Goal: Task Accomplishment & Management: Complete application form

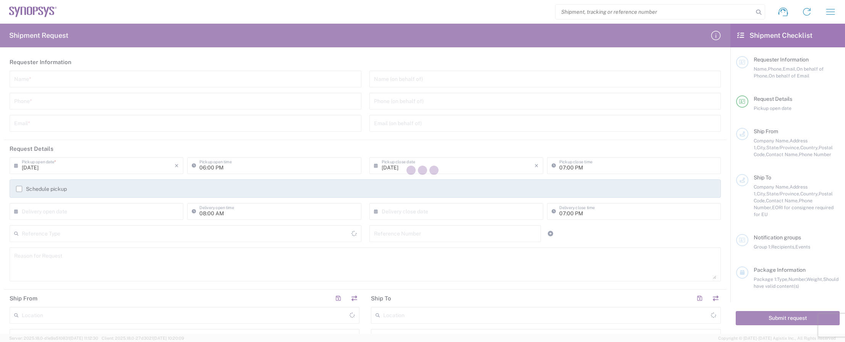
type input "[GEOGRAPHIC_DATA]"
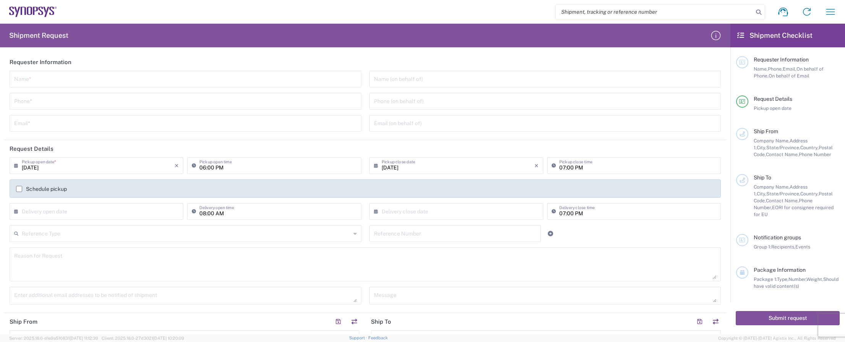
click at [99, 80] on input "text" at bounding box center [185, 78] width 343 height 13
type input "Micro Precision GmbH"
type input "[PHONE_NUMBER]"
type input "[DOMAIN_NAME][EMAIL_ADDRESS][DOMAIN_NAME]"
click at [111, 169] on input "[DATE]" at bounding box center [98, 165] width 153 height 13
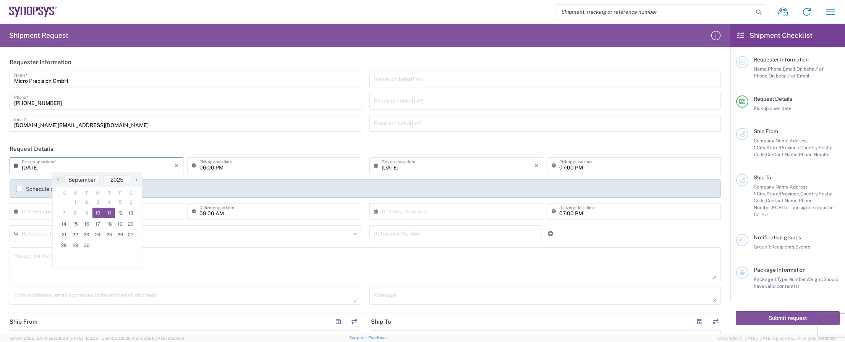
click at [110, 212] on span "11" at bounding box center [109, 213] width 11 height 11
type input "[DATE]"
click at [233, 163] on input "06:00 PM" at bounding box center [277, 165] width 157 height 13
click at [234, 169] on input "10:00 PM" at bounding box center [277, 165] width 157 height 13
type input "10:00 AM"
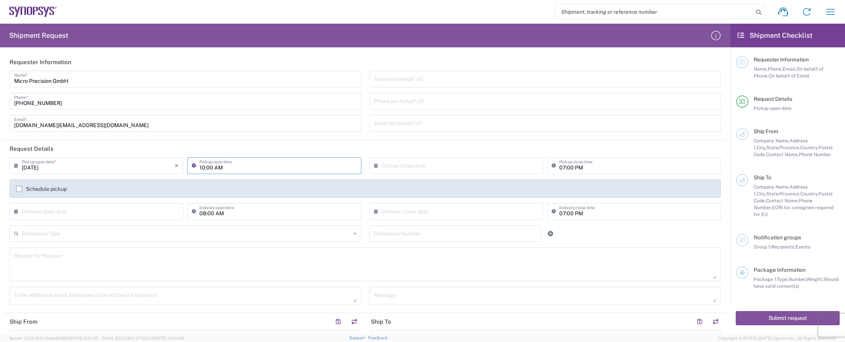
click at [571, 167] on input "07:00 PM" at bounding box center [637, 165] width 157 height 13
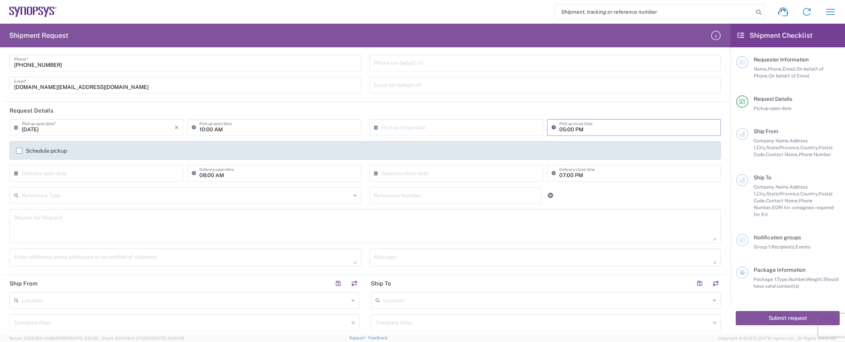
scroll to position [76, 0]
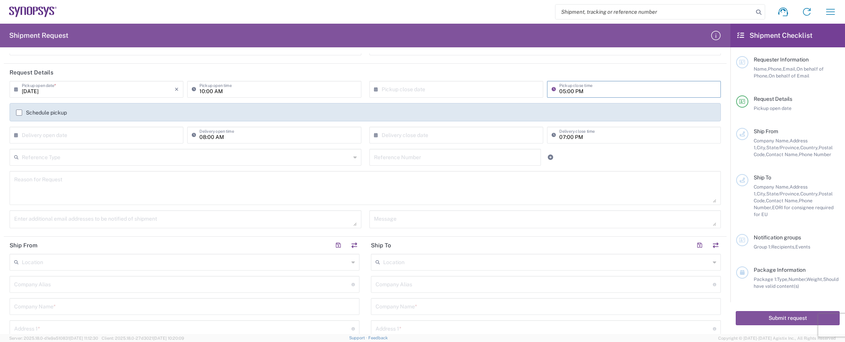
type input "05:00 PM"
click at [249, 158] on input "text" at bounding box center [186, 156] width 329 height 13
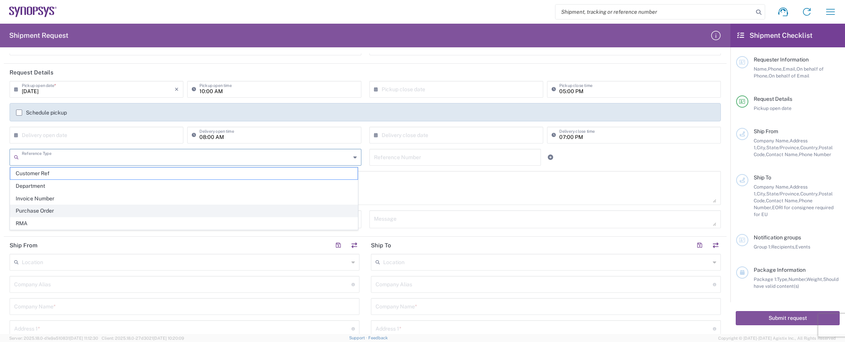
click at [187, 205] on span "Purchase Order" at bounding box center [183, 211] width 347 height 12
type input "Purchase Order"
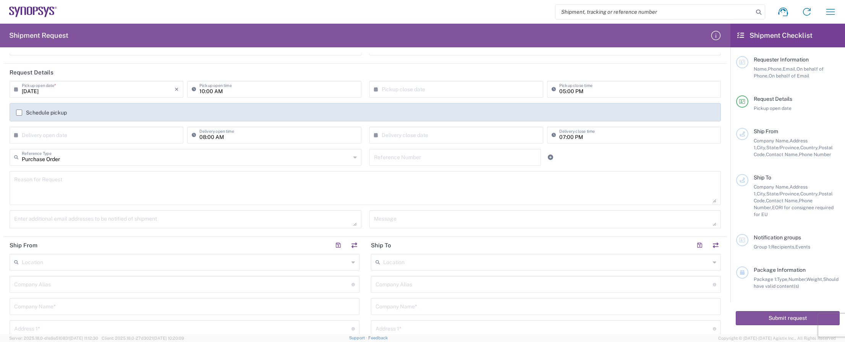
click at [400, 155] on input "text" at bounding box center [455, 156] width 163 height 13
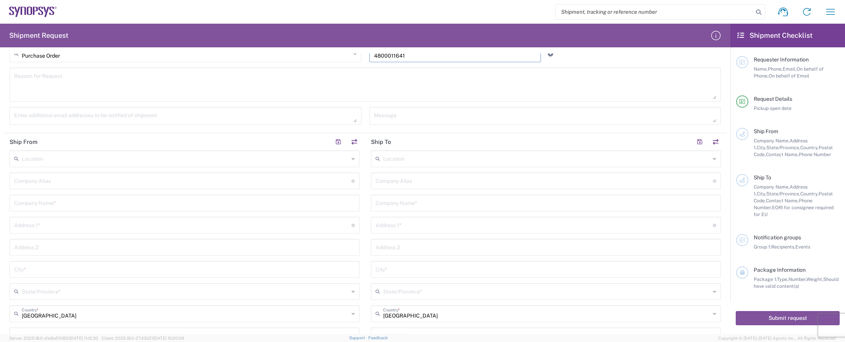
scroll to position [191, 0]
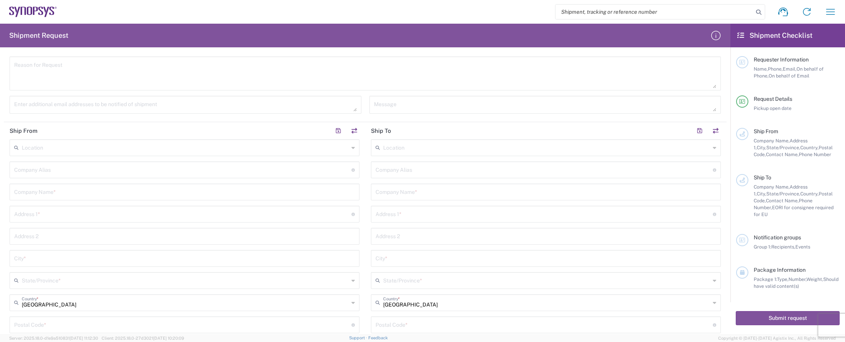
type input "4800011641"
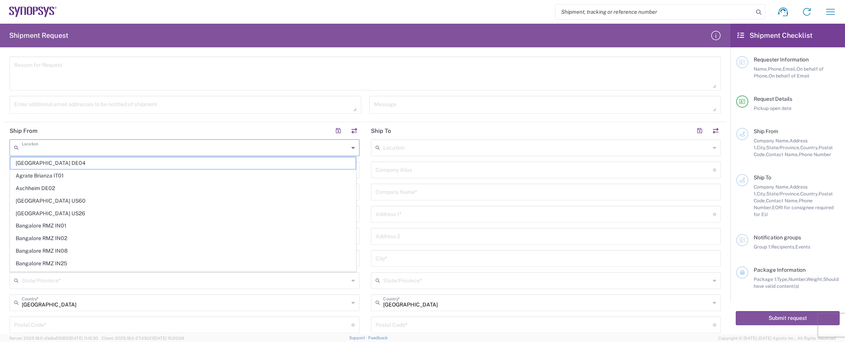
click at [45, 147] on input "text" at bounding box center [185, 147] width 327 height 13
click at [125, 127] on header "Ship From" at bounding box center [184, 130] width 361 height 17
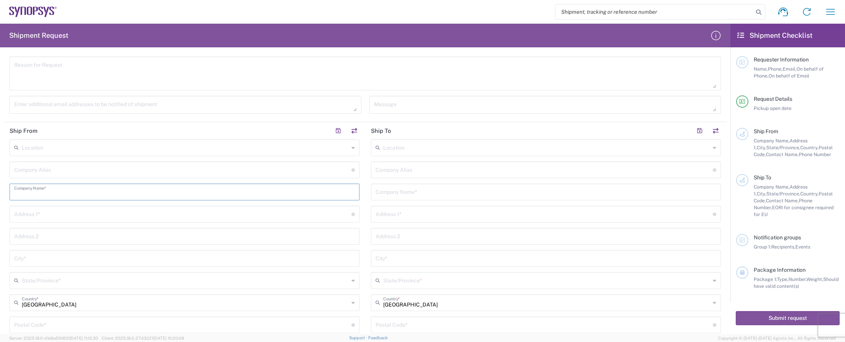
click at [53, 195] on input "text" at bounding box center [184, 191] width 341 height 13
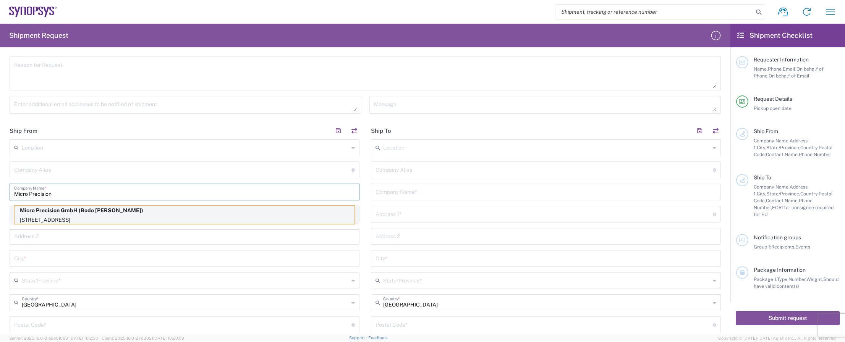
click at [45, 212] on p "Micro Precision GmbH (Bodo [PERSON_NAME])" at bounding box center [185, 211] width 340 height 10
type input "Micro Precision GmbH"
type input "[STREET_ADDRESS]"
type input "[GEOGRAPHIC_DATA]-[GEOGRAPHIC_DATA]"
type input "[GEOGRAPHIC_DATA]"
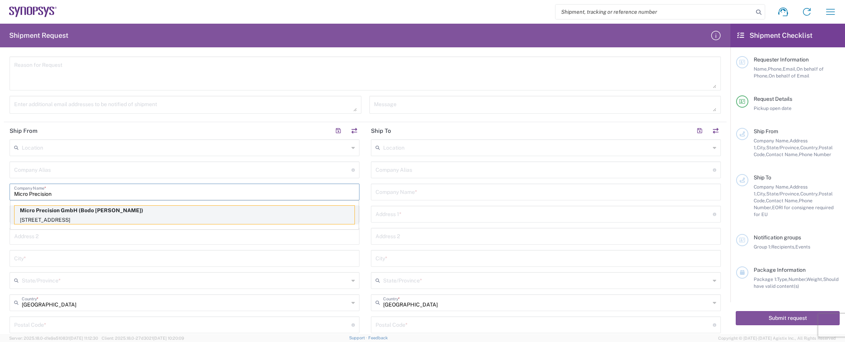
type input "82178"
type input "Bodo [PERSON_NAME]"
type input "[PHONE_NUMBER]"
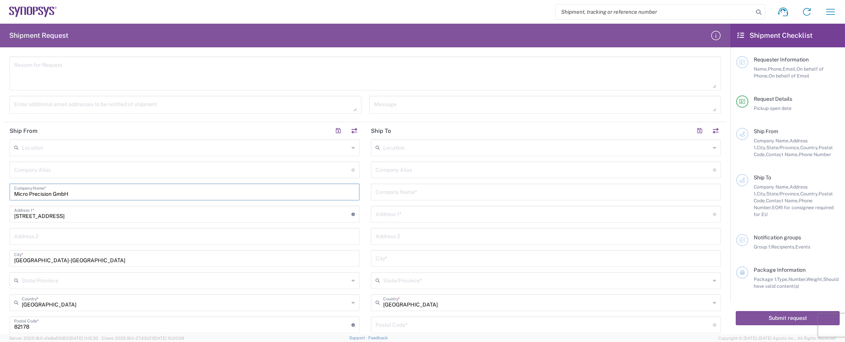
drag, startPoint x: 412, startPoint y: 193, endPoint x: 416, endPoint y: 187, distance: 6.8
click at [413, 191] on input "text" at bounding box center [545, 191] width 341 height 13
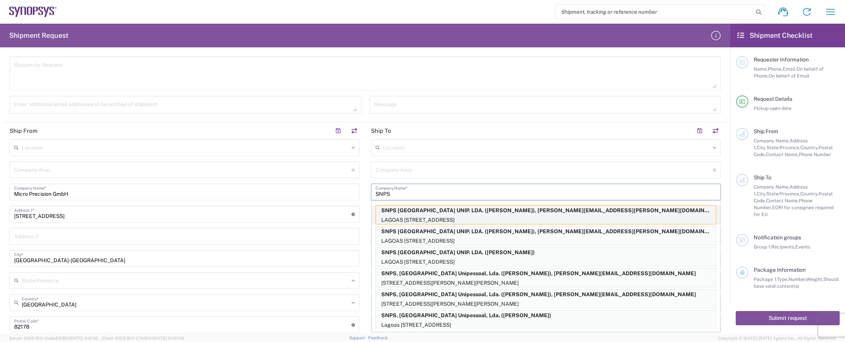
type input "SNPS"
click at [450, 217] on p "LAGOAS [STREET_ADDRESS]" at bounding box center [546, 220] width 340 height 10
type input "SNPS [GEOGRAPHIC_DATA] UNIP. LDA."
type input "[GEOGRAPHIC_DATA] EDIFICIO 4 PISO 2"
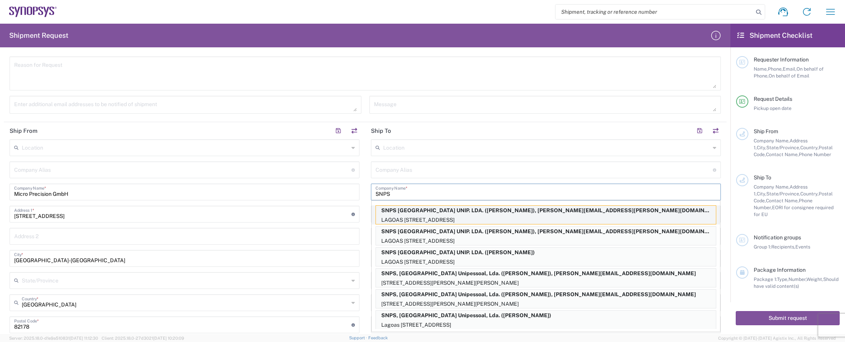
type input "[GEOGRAPHIC_DATA]"
type input "2740-267"
type input "[PERSON_NAME]"
type input "351210440240"
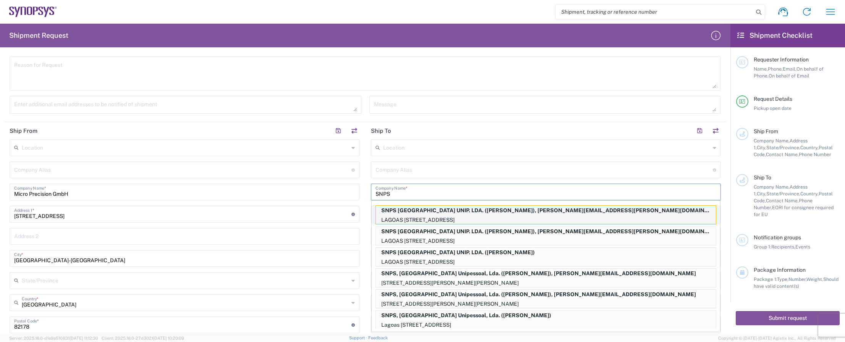
type input "[PERSON_NAME][EMAIL_ADDRESS][PERSON_NAME][DOMAIN_NAME]"
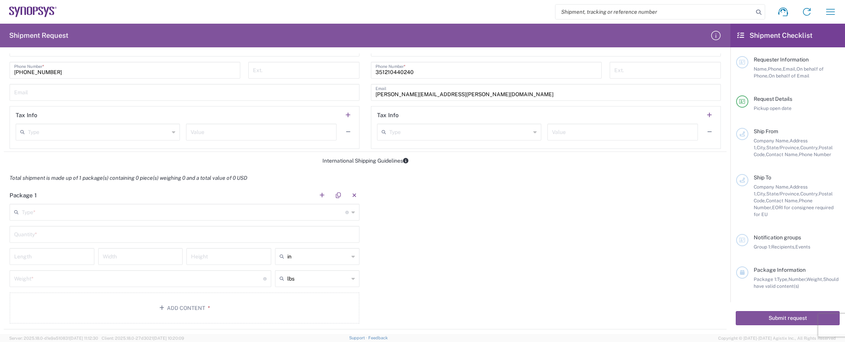
scroll to position [497, 0]
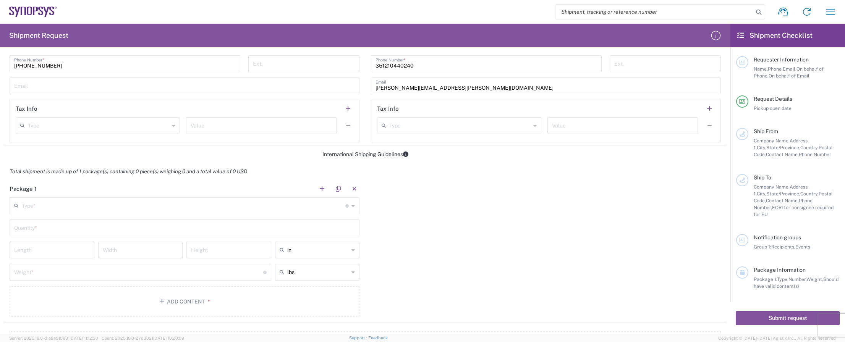
click at [79, 208] on input "text" at bounding box center [184, 205] width 324 height 13
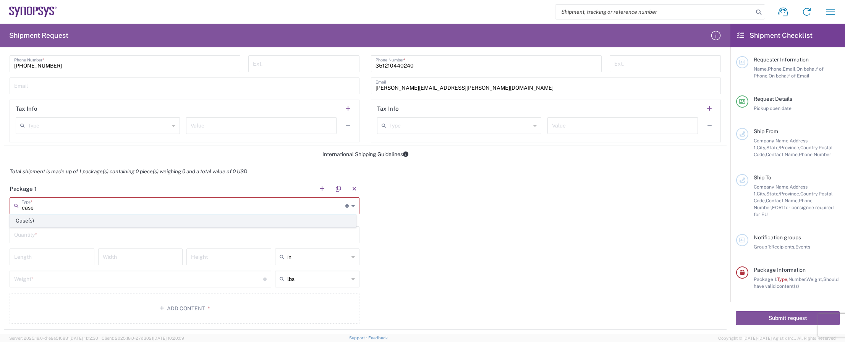
click at [76, 223] on span "Case(s)" at bounding box center [182, 221] width 345 height 12
type input "Case(s)"
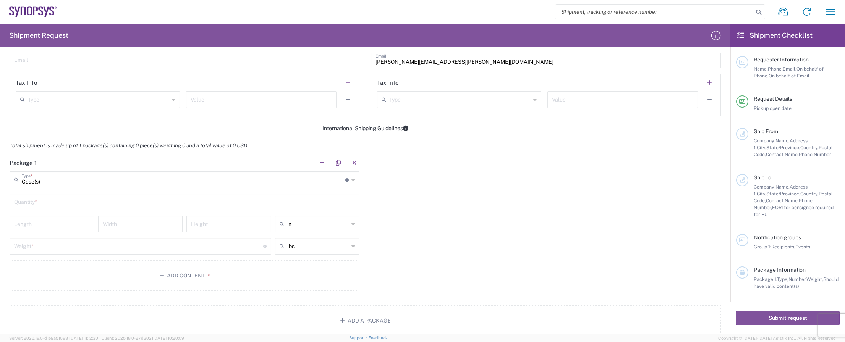
scroll to position [535, 0]
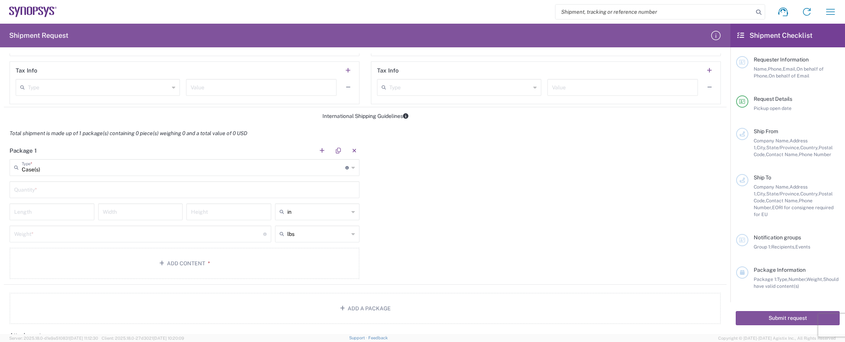
click at [73, 184] on input "text" at bounding box center [184, 189] width 341 height 13
type input "3"
click at [33, 213] on input "number" at bounding box center [52, 211] width 76 height 13
type input "6"
type input "69.1"
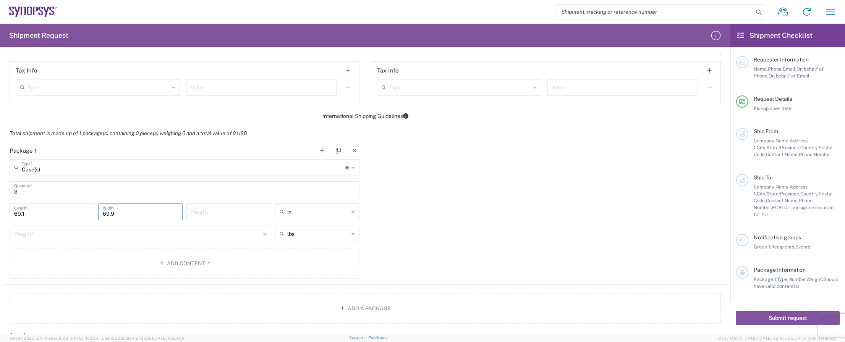
type input "69.9"
type input "41.4"
type input "cm"
type input "in"
click at [345, 208] on input "in" at bounding box center [318, 212] width 62 height 12
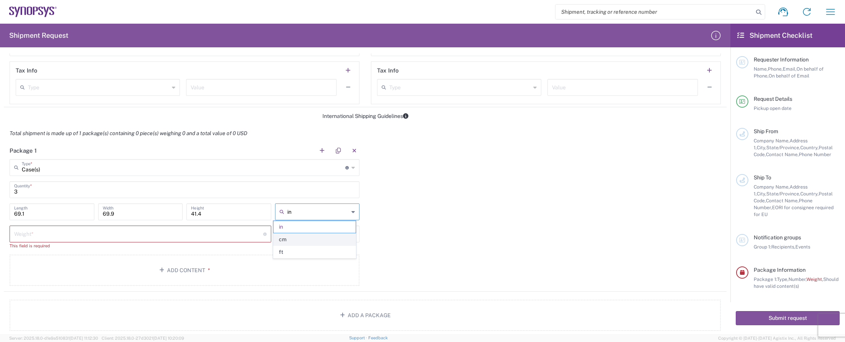
click at [305, 241] on span "cm" at bounding box center [314, 240] width 82 height 12
type input "175.51"
type input "177.55"
type input "105.16"
type input "cm"
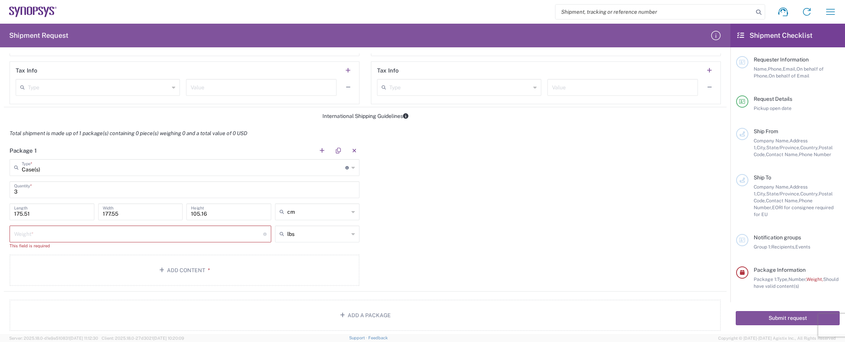
click at [140, 234] on input "number" at bounding box center [138, 233] width 249 height 13
type input "33.2"
click at [305, 235] on input "text" at bounding box center [318, 234] width 62 height 12
click at [289, 264] on span "kgs" at bounding box center [314, 262] width 82 height 12
type input "15.06"
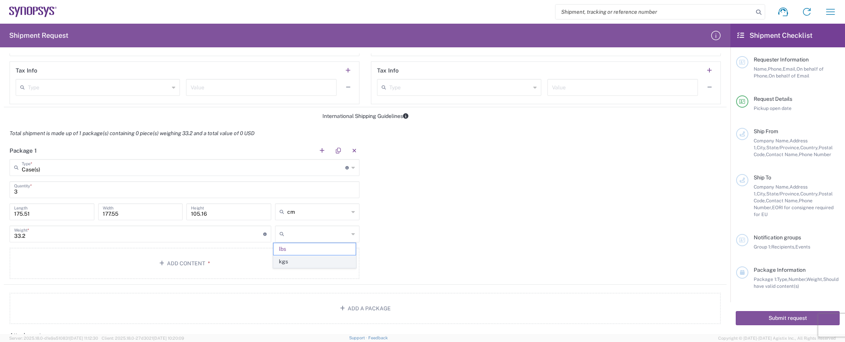
type input "kgs"
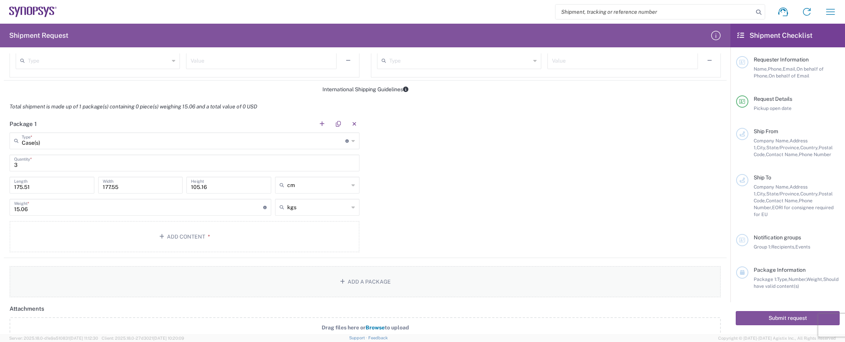
scroll to position [611, 0]
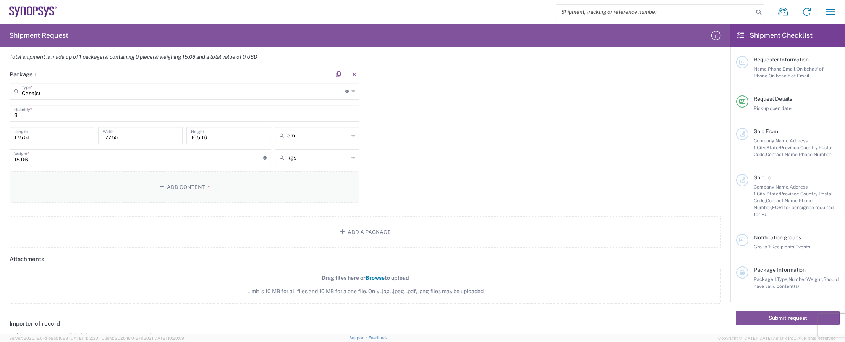
click at [176, 185] on button "Add Content *" at bounding box center [185, 186] width 350 height 31
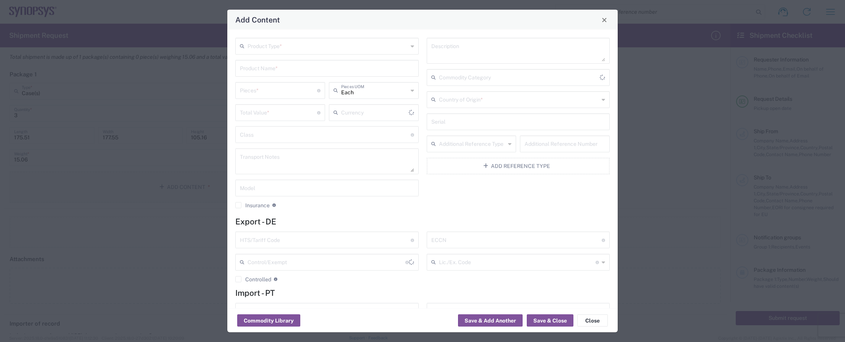
type input "US Dollar"
click at [274, 47] on input "text" at bounding box center [327, 45] width 160 height 13
click at [275, 71] on span "General Commodity" at bounding box center [325, 75] width 179 height 12
type input "General Commodity"
click at [275, 71] on input "text" at bounding box center [327, 67] width 174 height 13
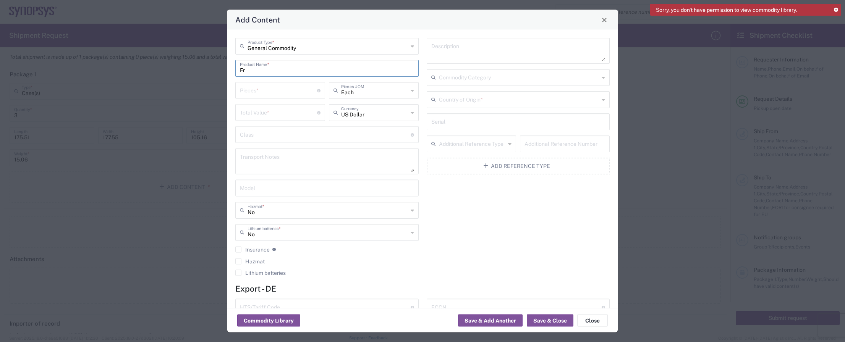
type input "F"
click at [308, 49] on input "General Commodity" at bounding box center [327, 45] width 160 height 13
click at [284, 72] on span "Documents" at bounding box center [325, 75] width 179 height 12
type input "Documents"
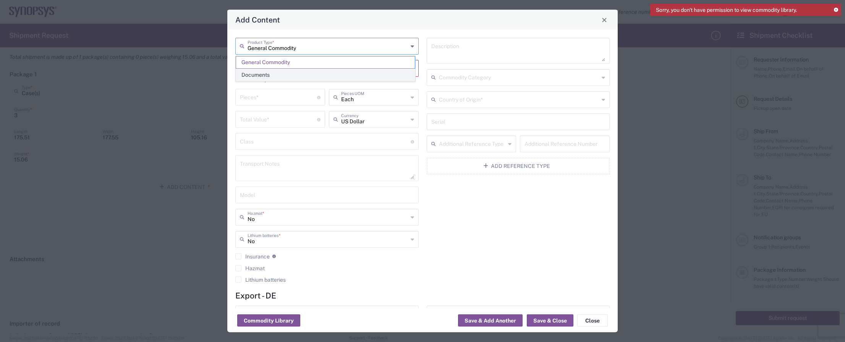
type input "1"
type textarea "Documents"
type input "[GEOGRAPHIC_DATA]"
type input "0000.00.0000"
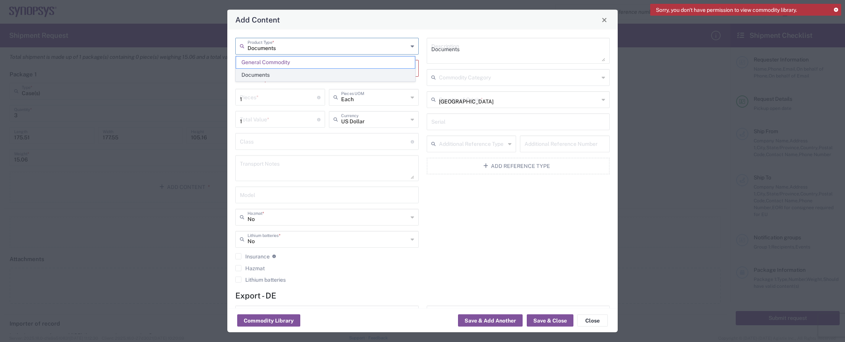
type input "0000.00.0000"
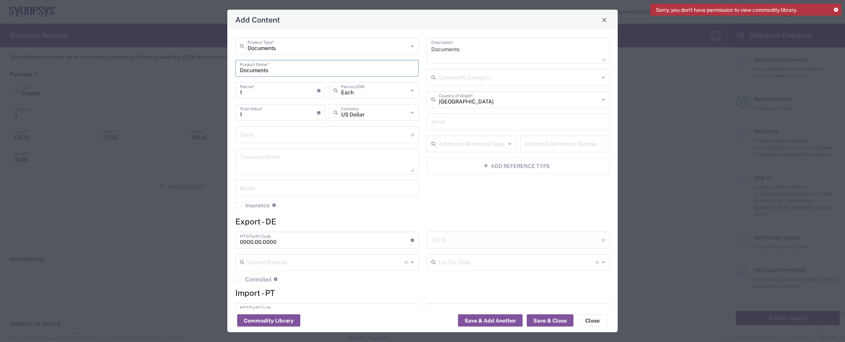
click at [283, 69] on input "Documents" at bounding box center [327, 67] width 174 height 13
click at [288, 44] on input "Documents" at bounding box center [327, 45] width 160 height 13
click at [277, 73] on span "General Commodity" at bounding box center [325, 75] width 179 height 12
type input "General Commodity"
click at [328, 66] on input "text" at bounding box center [327, 67] width 174 height 13
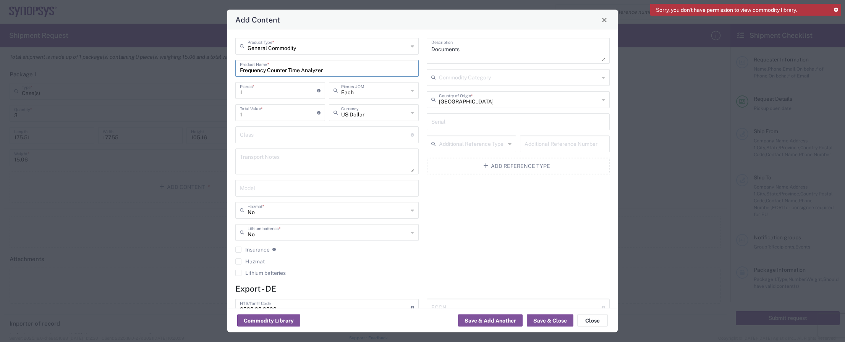
type input "Frequency Counter Time Analyzer"
click at [357, 107] on span "Each" at bounding box center [371, 107] width 87 height 12
click at [357, 89] on input "text" at bounding box center [374, 89] width 67 height 13
click at [348, 107] on span "Each" at bounding box center [371, 107] width 87 height 12
type input "Each"
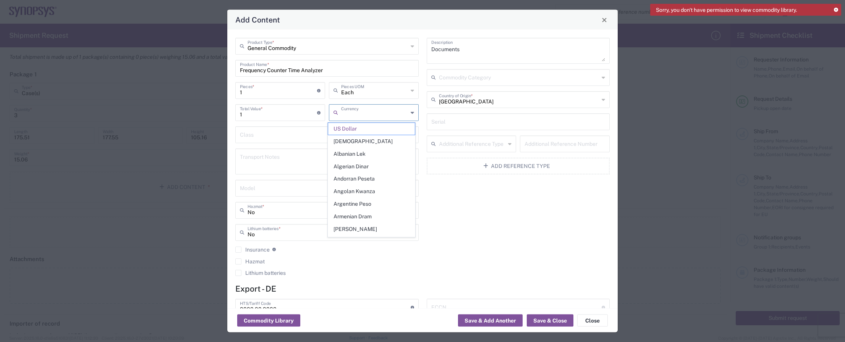
click at [363, 115] on input "text" at bounding box center [374, 111] width 67 height 13
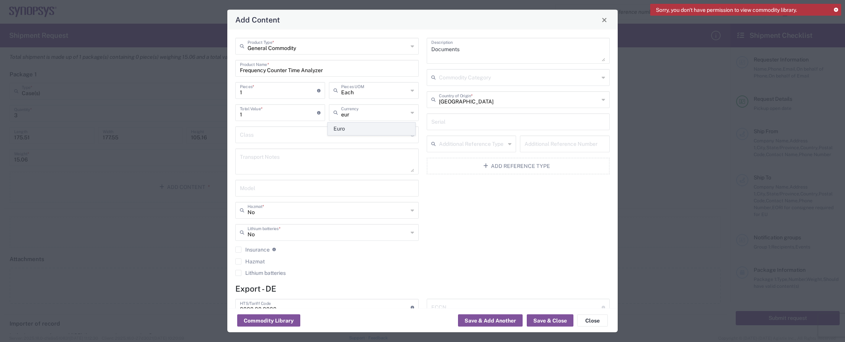
click at [362, 128] on span "Euro" at bounding box center [371, 129] width 87 height 12
type input "Euro"
click at [270, 116] on input "1" at bounding box center [278, 111] width 77 height 13
type input "280"
click at [336, 186] on input "text" at bounding box center [327, 187] width 174 height 13
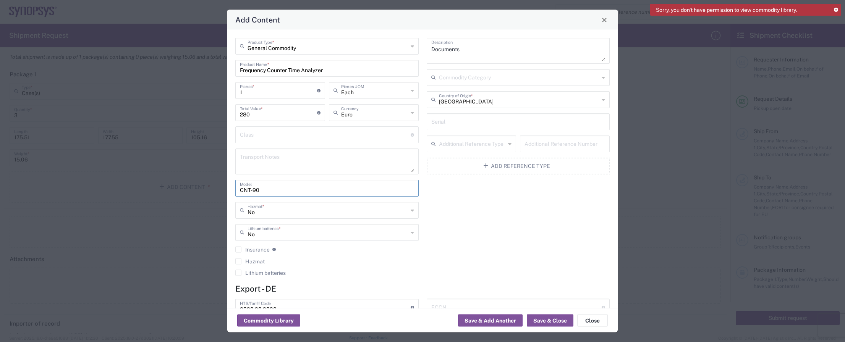
type input "CNT-90"
click at [471, 123] on input "text" at bounding box center [518, 121] width 174 height 13
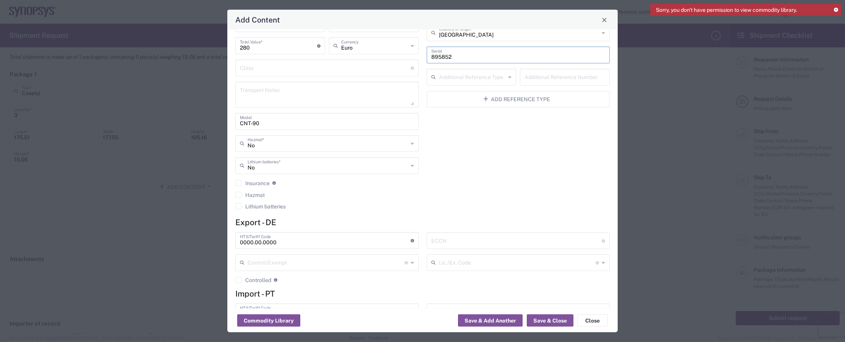
scroll to position [103, 0]
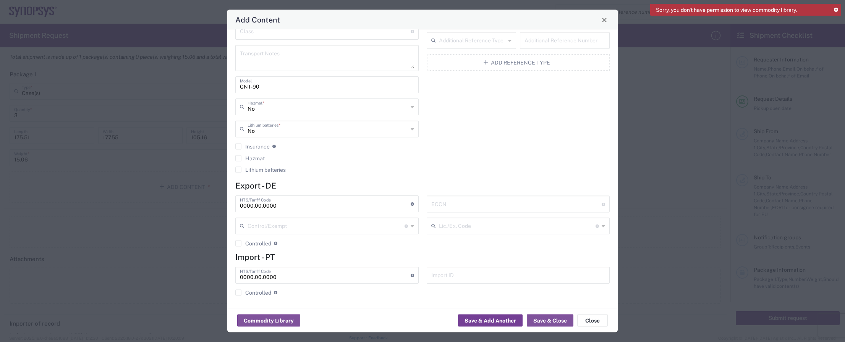
type input "895852"
click at [510, 322] on button "Save & Add Another" at bounding box center [490, 321] width 65 height 12
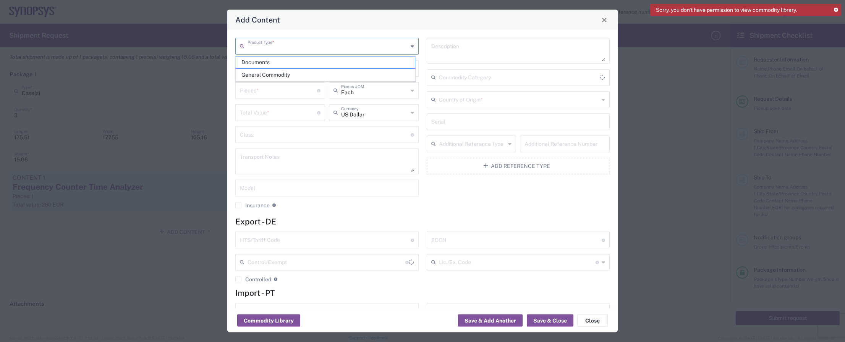
click at [301, 42] on input "text" at bounding box center [327, 45] width 160 height 13
click at [282, 74] on span "General Commodity" at bounding box center [325, 75] width 179 height 12
type input "General Commodity"
click at [281, 69] on input "text" at bounding box center [327, 67] width 174 height 13
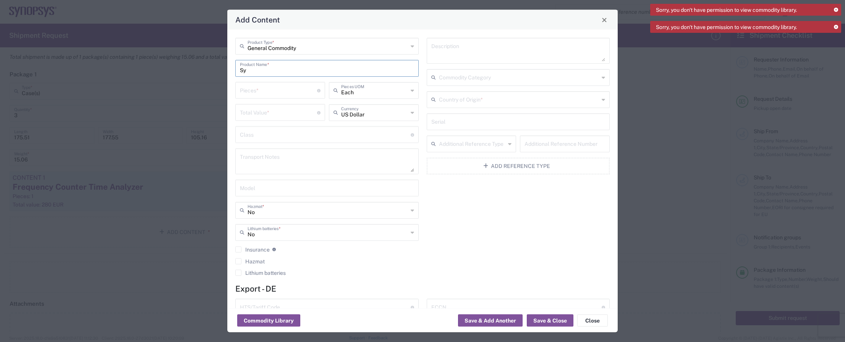
type input "S"
type input "Synthesized Clock Generator"
type input "2"
click at [254, 111] on input "number" at bounding box center [278, 111] width 77 height 13
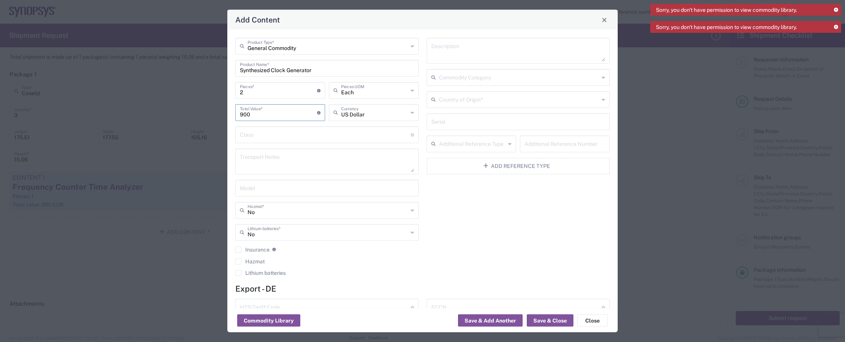
type input "900"
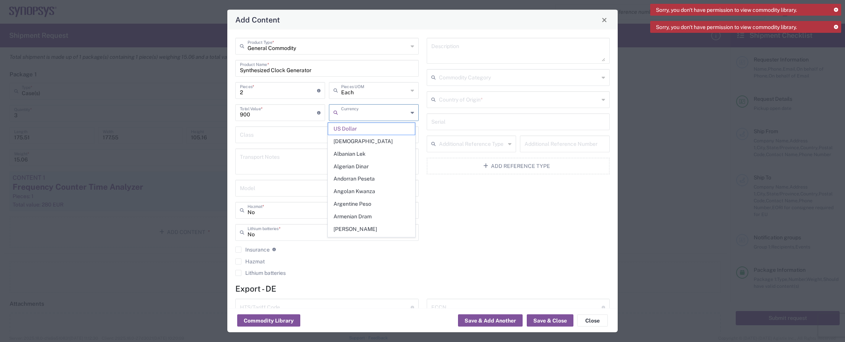
click at [343, 115] on input "text" at bounding box center [374, 111] width 67 height 13
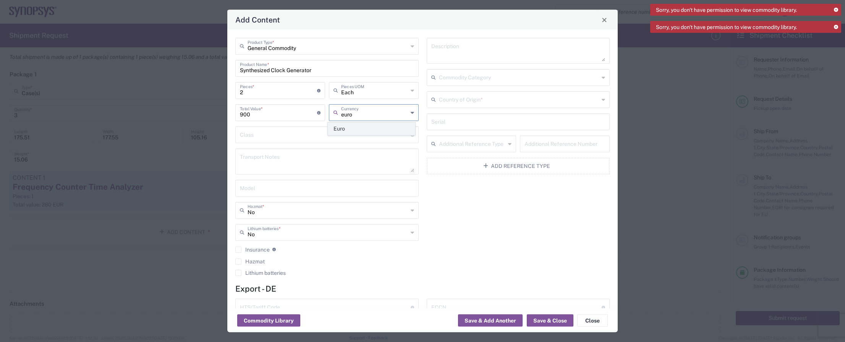
click at [344, 126] on span "Euro" at bounding box center [371, 129] width 87 height 12
type input "Euro"
click at [476, 123] on input "text" at bounding box center [518, 121] width 174 height 13
type input "1049, 2834"
click at [508, 321] on button "Save & Add Another" at bounding box center [490, 321] width 65 height 12
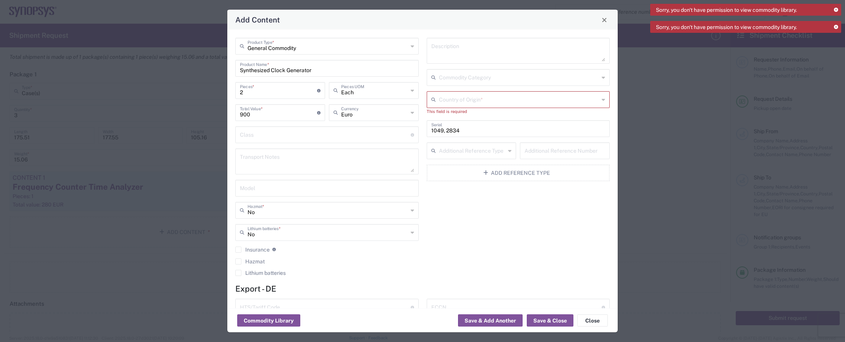
click at [456, 103] on input "text" at bounding box center [519, 98] width 160 height 13
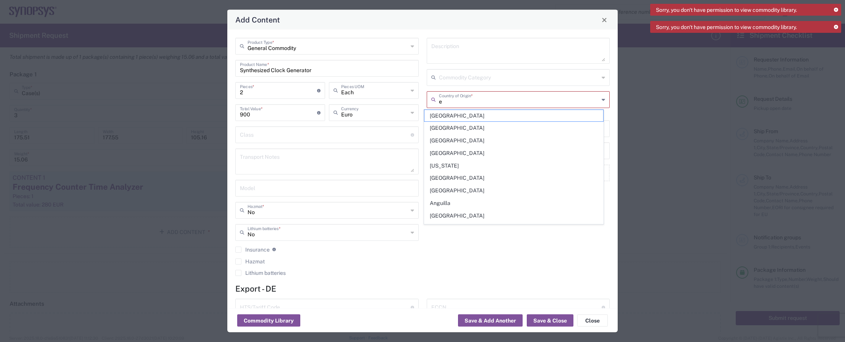
type input "er"
drag, startPoint x: 437, startPoint y: 103, endPoint x: 408, endPoint y: 102, distance: 29.0
click at [408, 102] on div "General Commodity Product Type * Synthesized Clock Generator Product Name * 2 P…" at bounding box center [422, 160] width 382 height 244
click at [455, 124] on span "[GEOGRAPHIC_DATA]" at bounding box center [513, 128] width 179 height 12
type input "[GEOGRAPHIC_DATA]"
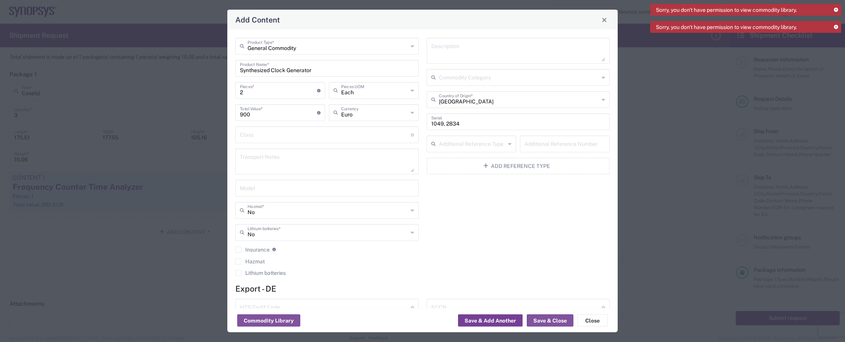
click at [492, 319] on button "Save & Add Another" at bounding box center [490, 321] width 65 height 12
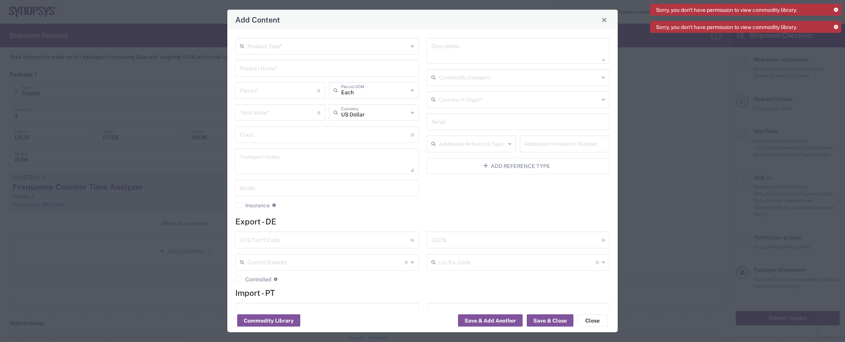
click at [346, 42] on input "text" at bounding box center [327, 45] width 160 height 13
type input "g"
click at [300, 74] on input "text" at bounding box center [327, 74] width 174 height 13
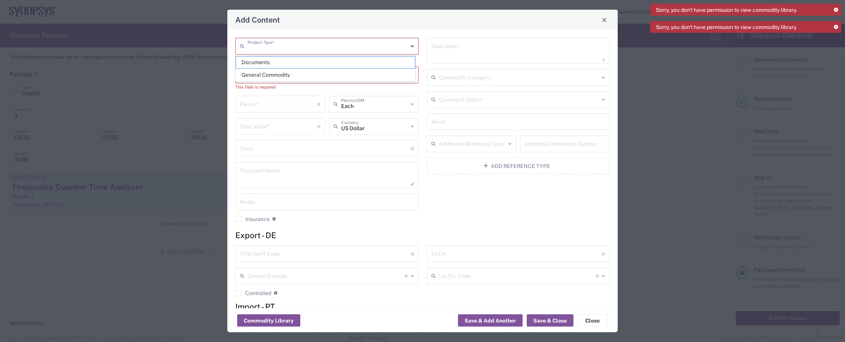
click at [290, 40] on input "text" at bounding box center [327, 45] width 160 height 13
click at [279, 71] on span "General Commodity" at bounding box center [325, 75] width 179 height 12
type input "General Commodity"
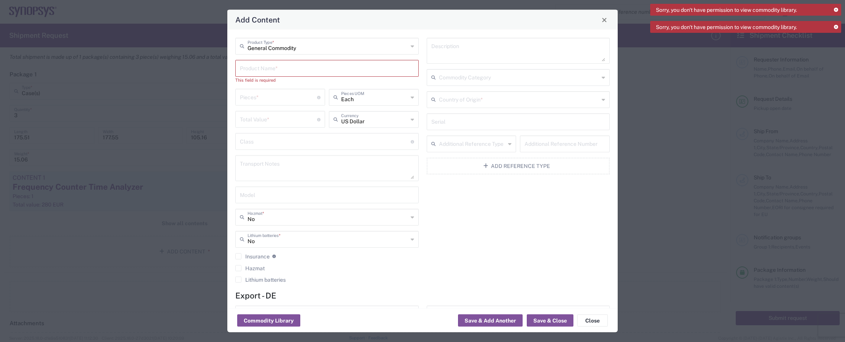
click at [279, 71] on input "text" at bounding box center [327, 67] width 174 height 13
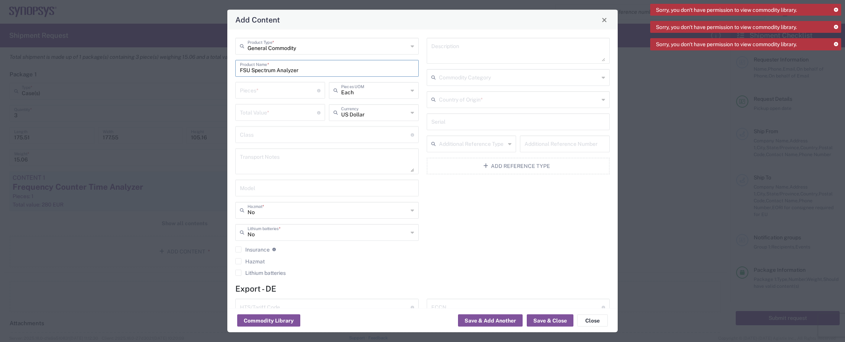
type input "FSU Spectrum Analyzer"
click at [293, 87] on input "number" at bounding box center [278, 89] width 77 height 13
type input "1"
click at [277, 110] on input "number" at bounding box center [278, 111] width 77 height 13
type input "840"
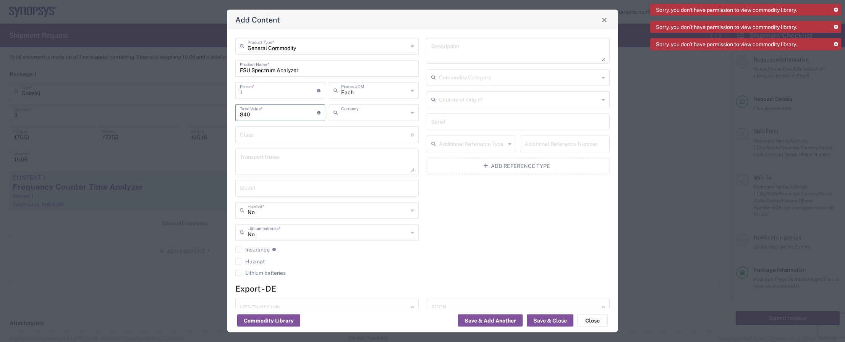
click at [364, 116] on input "text" at bounding box center [374, 111] width 67 height 13
click at [356, 130] on span "Euro" at bounding box center [371, 129] width 87 height 12
type input "Euro"
click at [458, 126] on input "text" at bounding box center [518, 121] width 174 height 13
type input "200642"
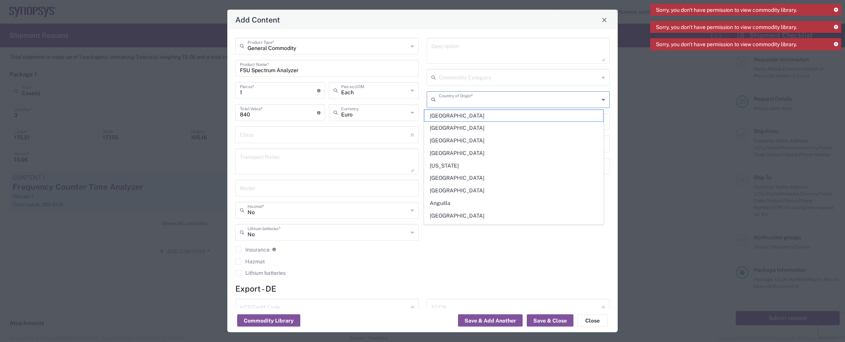
click at [471, 97] on input "text" at bounding box center [519, 98] width 160 height 13
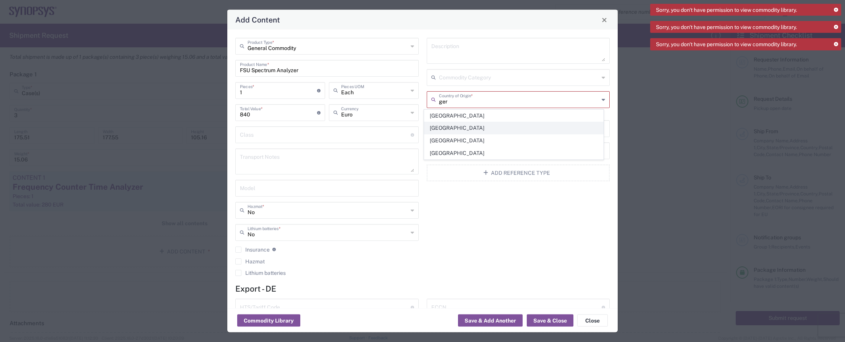
click at [457, 125] on span "[GEOGRAPHIC_DATA]" at bounding box center [513, 128] width 179 height 12
type input "[GEOGRAPHIC_DATA]"
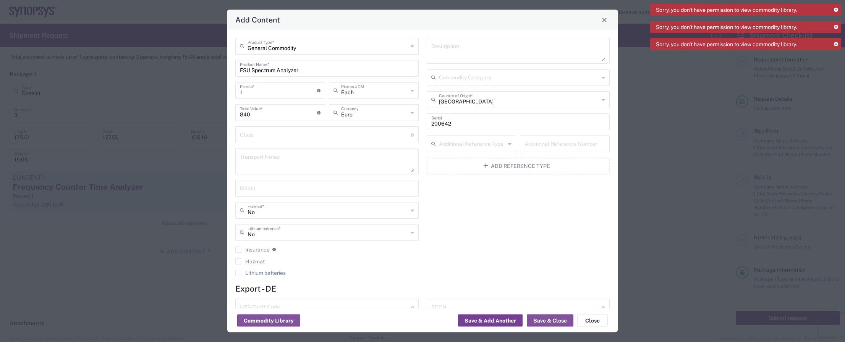
click at [496, 321] on button "Save & Add Another" at bounding box center [490, 321] width 65 height 12
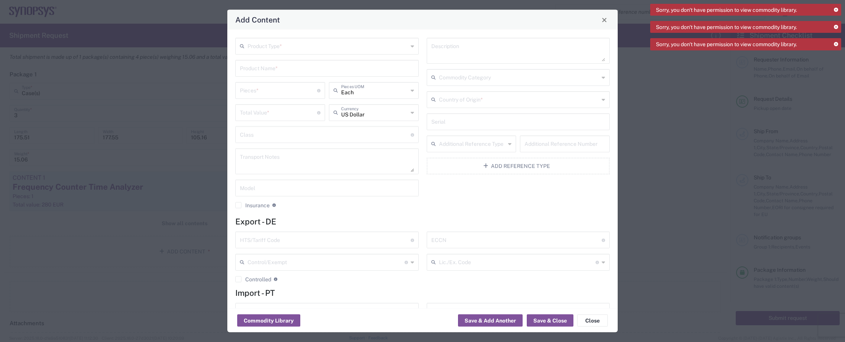
click at [333, 45] on input "text" at bounding box center [327, 45] width 160 height 13
click at [283, 69] on span "General Commodity" at bounding box center [325, 75] width 179 height 12
type input "General Commodity"
click at [283, 68] on input "text" at bounding box center [327, 67] width 174 height 13
click at [598, 324] on button "Close" at bounding box center [592, 321] width 31 height 12
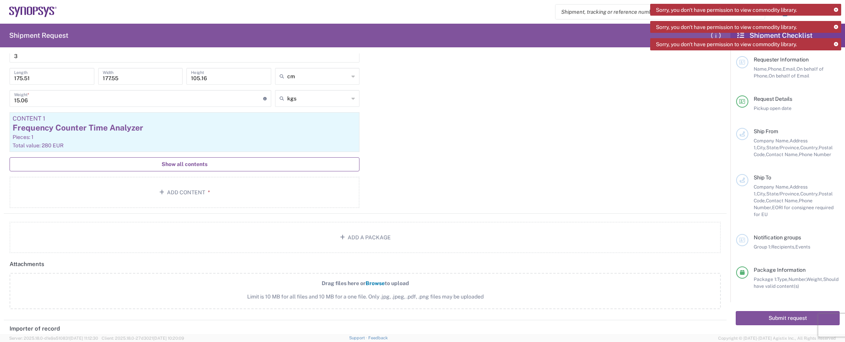
scroll to position [687, 0]
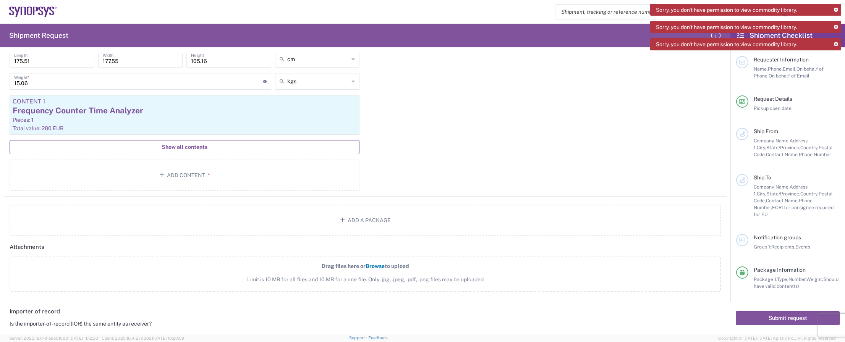
click at [193, 141] on button "Show all contents" at bounding box center [185, 147] width 350 height 14
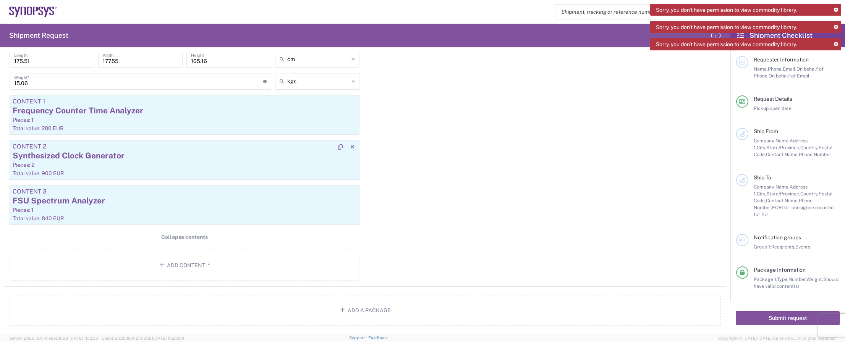
scroll to position [611, 0]
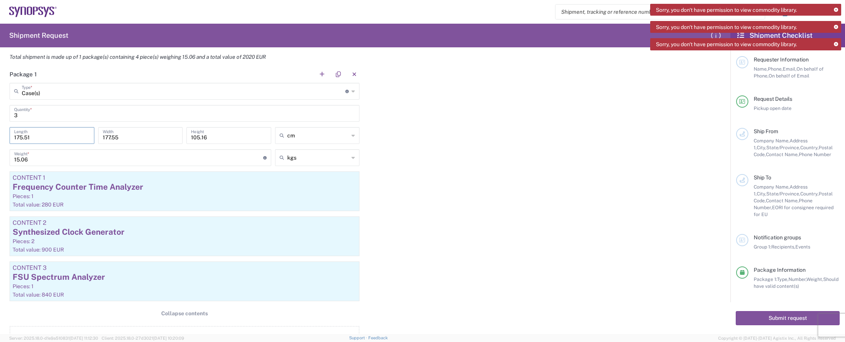
drag, startPoint x: 33, startPoint y: 137, endPoint x: -34, endPoint y: 130, distance: 67.6
click at [0, 130] on html "Sorry, you don't have permission to view commodity library. Sorry, you don't ha…" at bounding box center [422, 171] width 845 height 342
type input "69.10"
drag, startPoint x: 133, startPoint y: 135, endPoint x: 82, endPoint y: 130, distance: 50.6
click at [82, 130] on div "69.10 Length 177.55 Width 105.16 Height cm in cm ft" at bounding box center [185, 138] width 354 height 22
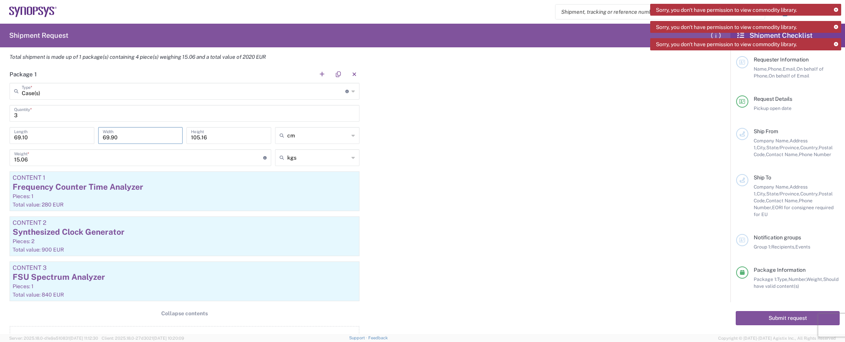
type input "69.90"
drag, startPoint x: 39, startPoint y: 138, endPoint x: -40, endPoint y: 121, distance: 80.8
click at [0, 121] on html "Sorry, you don't have permission to view commodity library. Sorry, you don't ha…" at bounding box center [422, 171] width 845 height 342
type input "69.1"
drag, startPoint x: 130, startPoint y: 135, endPoint x: 24, endPoint y: 135, distance: 105.4
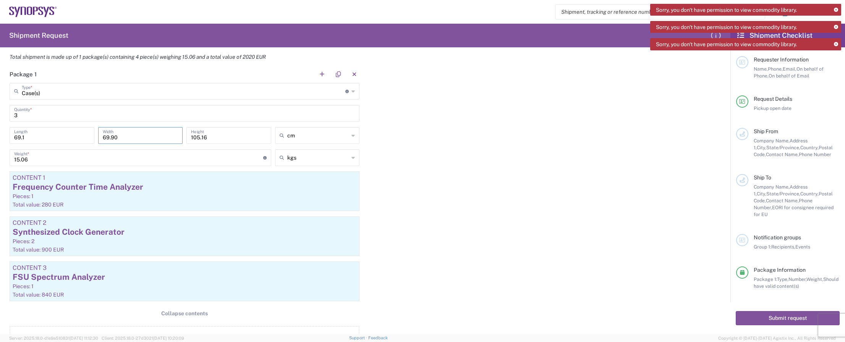
click at [24, 135] on div "69.1 Length 69.90 Width 105.16 Height cm in cm ft" at bounding box center [185, 138] width 354 height 22
type input "69.9"
drag, startPoint x: 221, startPoint y: 136, endPoint x: 127, endPoint y: 99, distance: 100.6
click at [129, 115] on main "Case(s) Type * Material used to package goods Case(s) 3 Quantity * 69.1 Length …" at bounding box center [184, 221] width 361 height 277
type input "41.4"
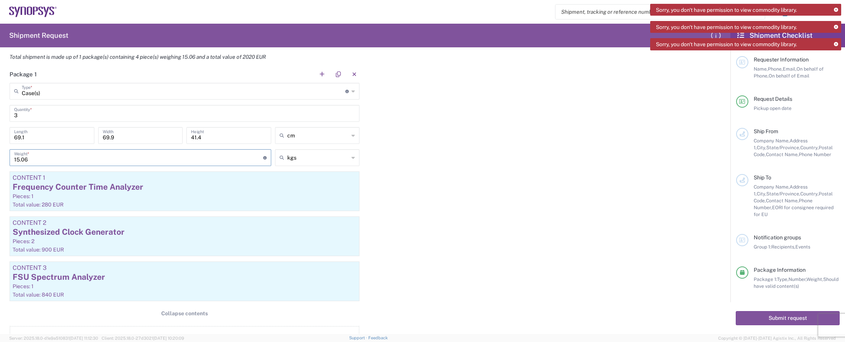
drag, startPoint x: 34, startPoint y: 158, endPoint x: 6, endPoint y: 154, distance: 28.1
click at [6, 154] on main "Case(s) Type * Material used to package goods Case(s) 3 Quantity * 69.1 Length …" at bounding box center [184, 221] width 361 height 277
type input "33.2"
click at [350, 266] on icon "button" at bounding box center [352, 268] width 4 height 5
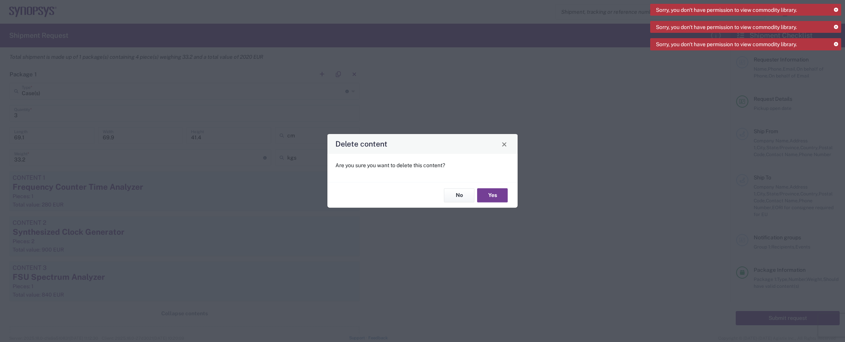
click at [497, 196] on button "Yes" at bounding box center [492, 195] width 31 height 14
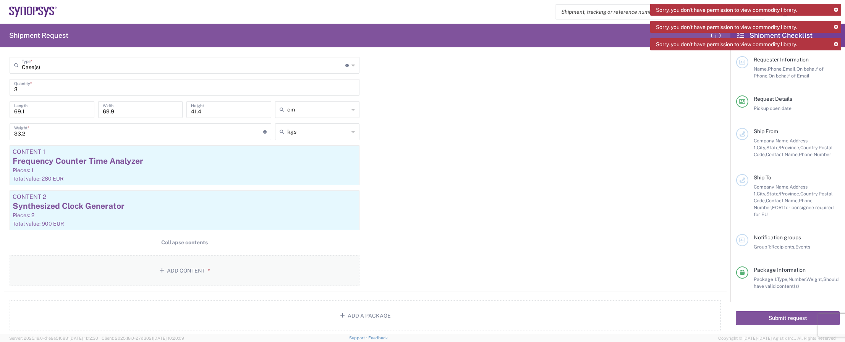
scroll to position [649, 0]
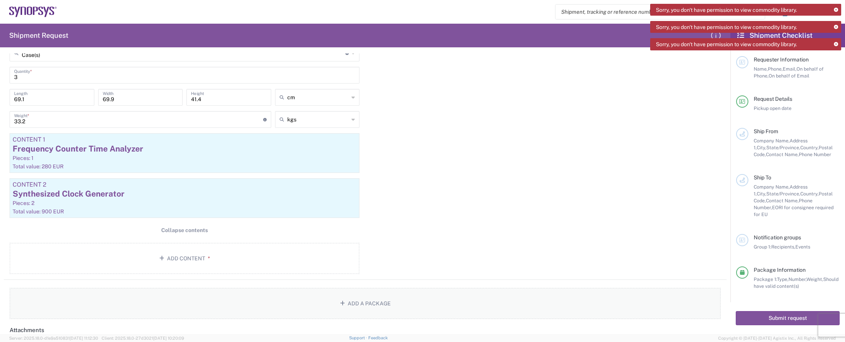
click at [323, 301] on button "Add a Package" at bounding box center [365, 303] width 711 height 31
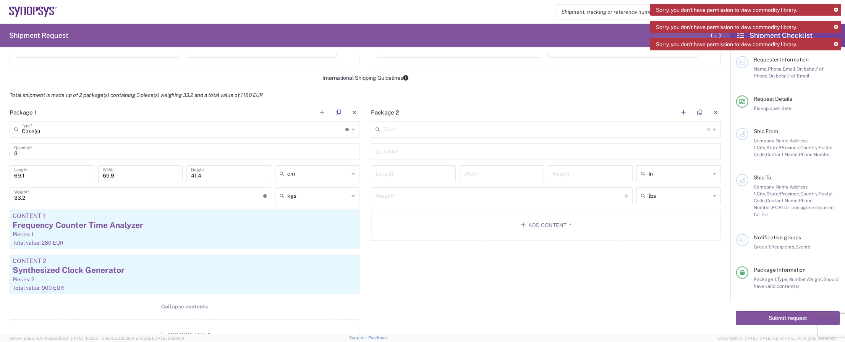
click at [399, 126] on input "text" at bounding box center [545, 128] width 324 height 13
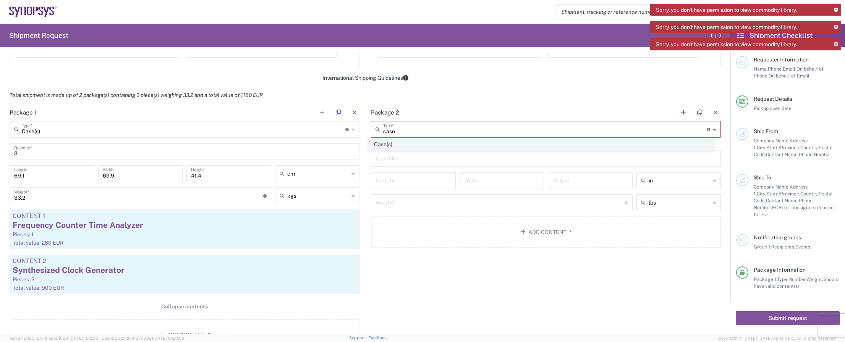
click at [390, 147] on span "Case(s)" at bounding box center [541, 145] width 345 height 12
type input "Case(s)"
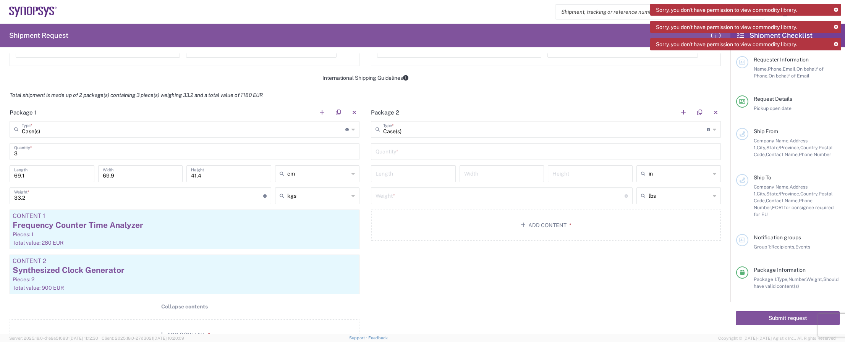
drag, startPoint x: 28, startPoint y: 151, endPoint x: 24, endPoint y: 146, distance: 6.0
click at [24, 150] on input "3" at bounding box center [184, 150] width 341 height 13
type input "1"
click at [419, 152] on input "text" at bounding box center [545, 150] width 341 height 13
type input "1"
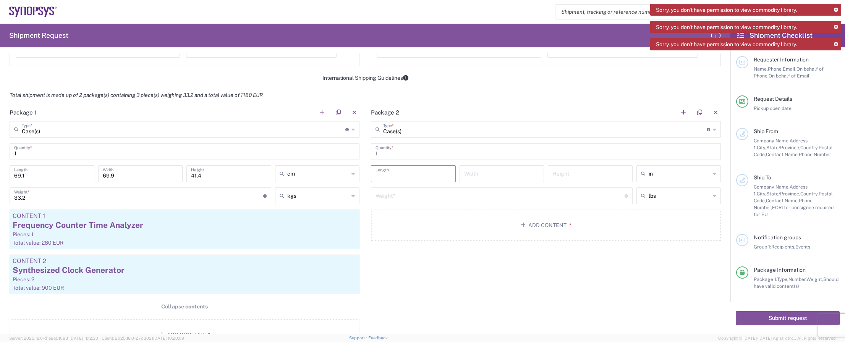
click at [404, 173] on input "number" at bounding box center [413, 173] width 76 height 13
type input "80.2"
type input "58.4"
type input "49.5"
click at [694, 175] on input "text" at bounding box center [680, 174] width 62 height 12
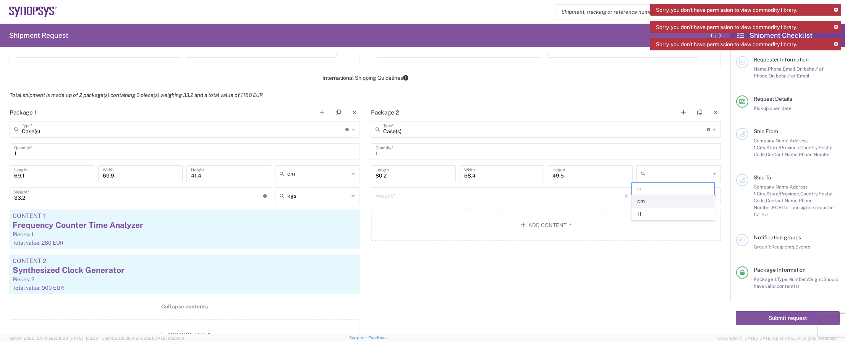
click at [649, 197] on span "cm" at bounding box center [673, 202] width 82 height 12
type input "203.71"
type input "148.34"
type input "125.73"
type input "cm"
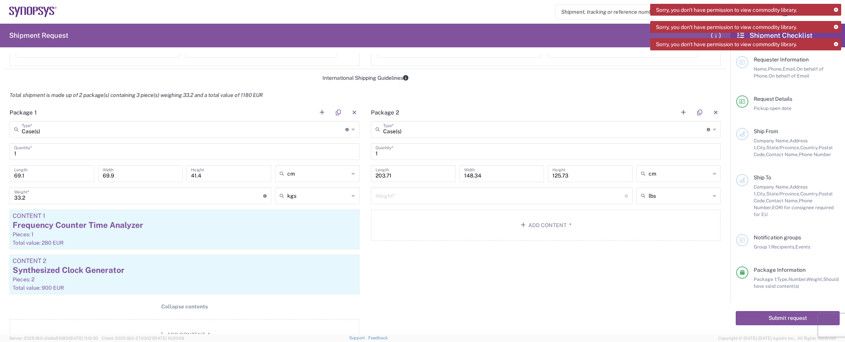
click at [500, 199] on input "number" at bounding box center [499, 195] width 249 height 13
drag, startPoint x: 400, startPoint y: 176, endPoint x: 292, endPoint y: 168, distance: 108.8
click at [292, 168] on div "Package 1 Case(s) Type * Material used to package goods Case(s) 1 Quantity * 69…" at bounding box center [365, 230] width 723 height 252
type input "80.2"
type input "584"
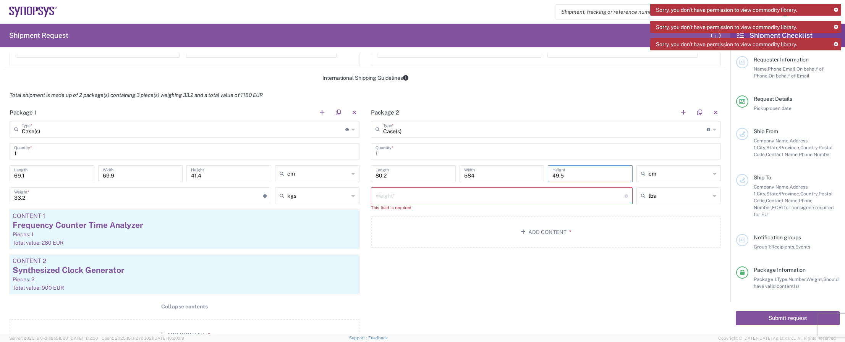
type input "49.5"
type input "cm"
type input "45.6"
click at [704, 195] on input "text" at bounding box center [680, 196] width 62 height 12
click at [654, 220] on span "kgs" at bounding box center [673, 224] width 82 height 12
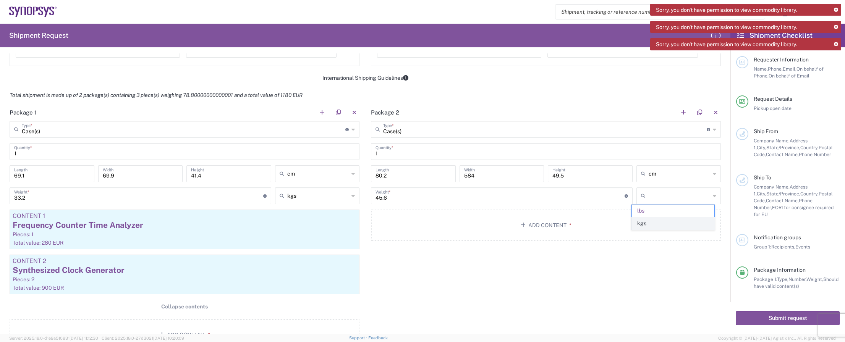
type input "20.68"
type input "kgs"
click at [566, 222] on span "*" at bounding box center [568, 225] width 5 height 6
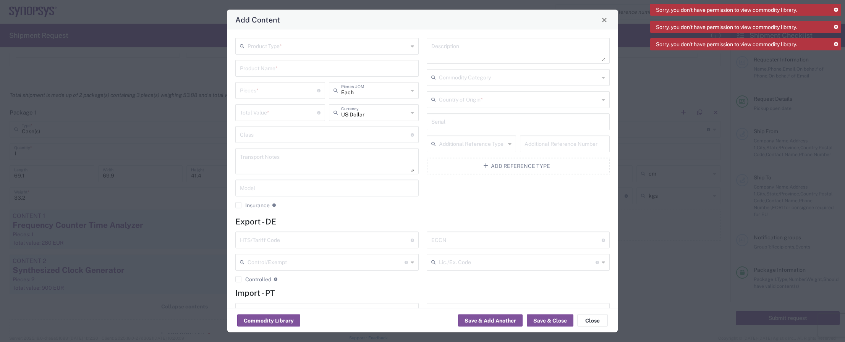
click at [296, 47] on input "text" at bounding box center [327, 45] width 160 height 13
click at [285, 71] on span "General Commodity" at bounding box center [325, 75] width 179 height 12
type input "General Commodity"
click at [285, 71] on input "text" at bounding box center [327, 67] width 174 height 13
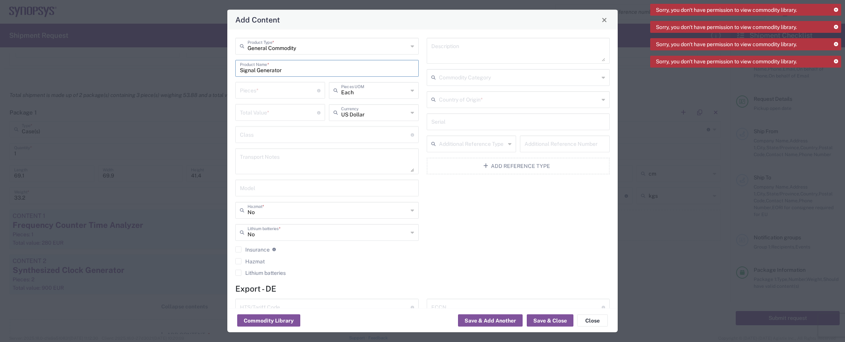
type input "Signal Generator"
click at [291, 92] on input "number" at bounding box center [278, 89] width 77 height 13
type input "1"
click at [256, 115] on input "number" at bounding box center [278, 111] width 77 height 13
type input "420"
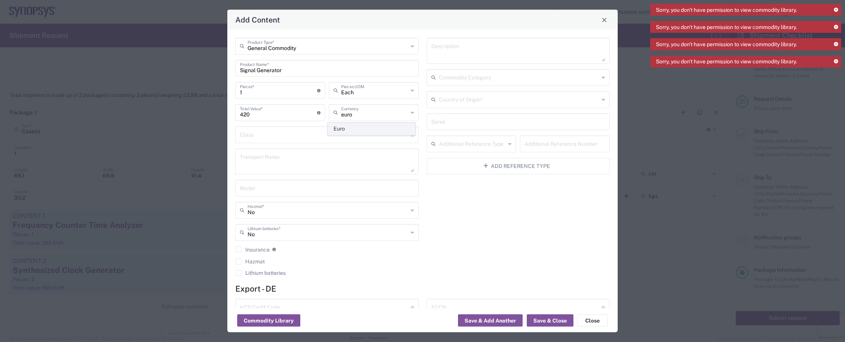
click at [369, 130] on span "Euro" at bounding box center [371, 129] width 87 height 12
type input "Euro"
click at [465, 123] on input "text" at bounding box center [518, 121] width 174 height 13
type input "200642"
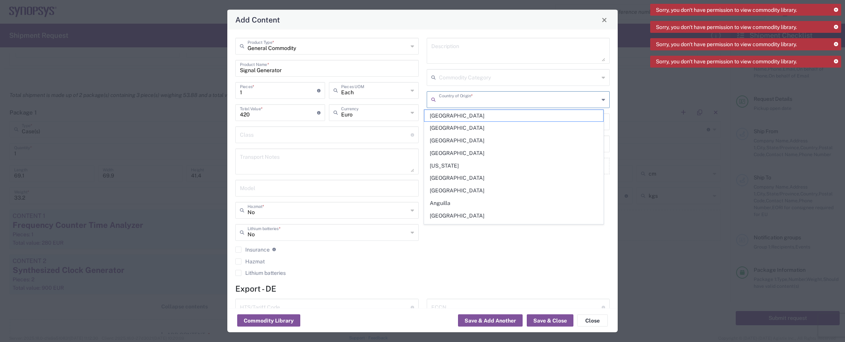
click at [472, 101] on input "text" at bounding box center [519, 98] width 160 height 13
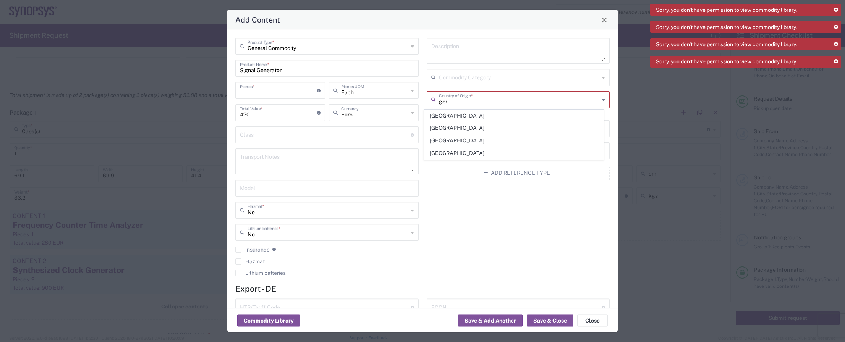
click at [452, 125] on span "[GEOGRAPHIC_DATA]" at bounding box center [513, 128] width 179 height 12
type input "[GEOGRAPHIC_DATA]"
click at [547, 320] on button "Save & Close" at bounding box center [550, 321] width 47 height 12
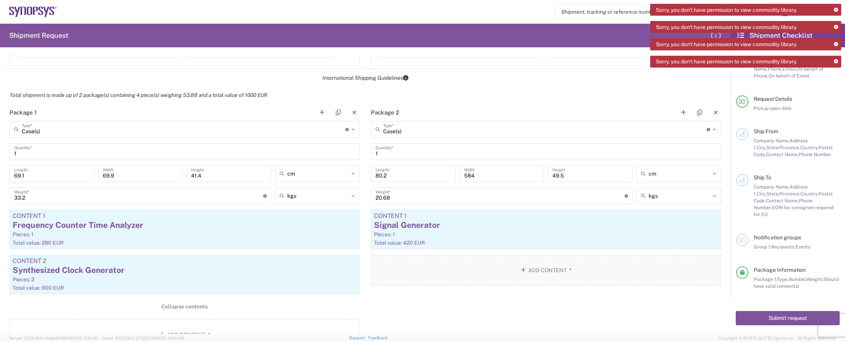
click at [556, 272] on button "Add Content *" at bounding box center [546, 270] width 350 height 31
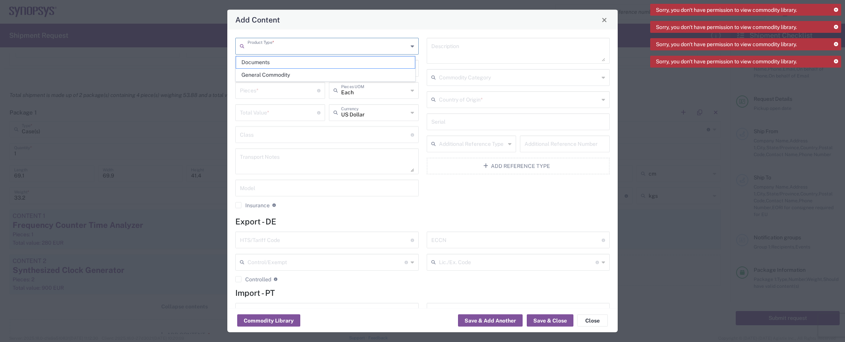
click at [300, 44] on input "text" at bounding box center [327, 45] width 160 height 13
click at [294, 71] on span "General Commodity" at bounding box center [325, 75] width 179 height 12
type input "General Commodity"
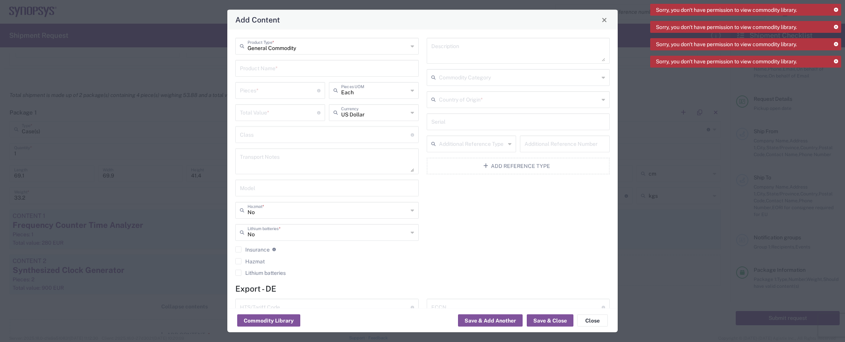
click at [273, 68] on input "text" at bounding box center [327, 67] width 174 height 13
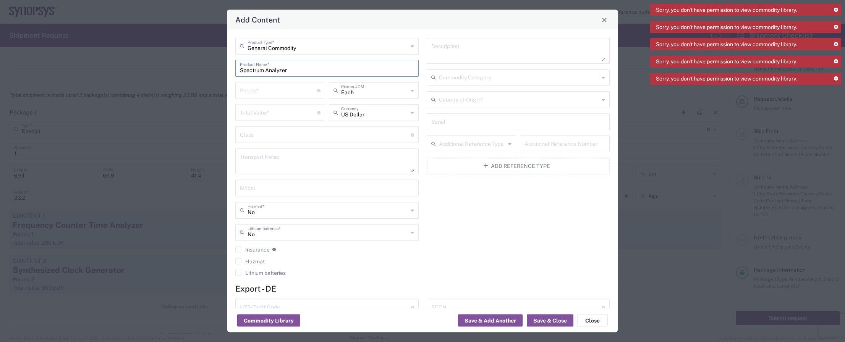
type input "Spectrum Analyzer"
type input "1"
click at [273, 112] on input "number" at bounding box center [278, 111] width 77 height 13
type input "840"
click at [354, 115] on input "text" at bounding box center [374, 111] width 67 height 13
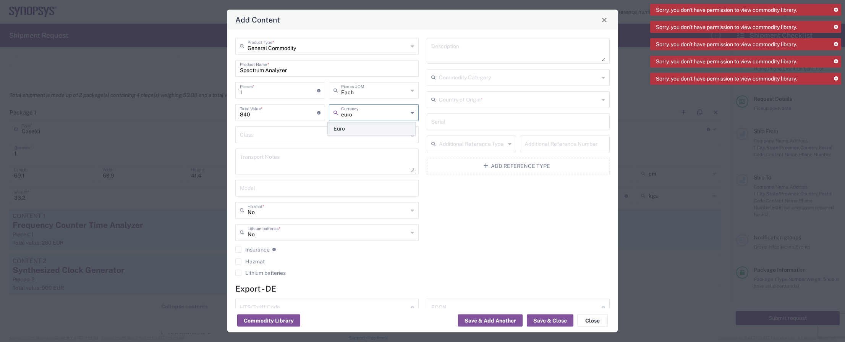
click at [352, 129] on span "Euro" at bounding box center [371, 129] width 87 height 12
type input "Euro"
click at [491, 97] on input "text" at bounding box center [519, 98] width 160 height 13
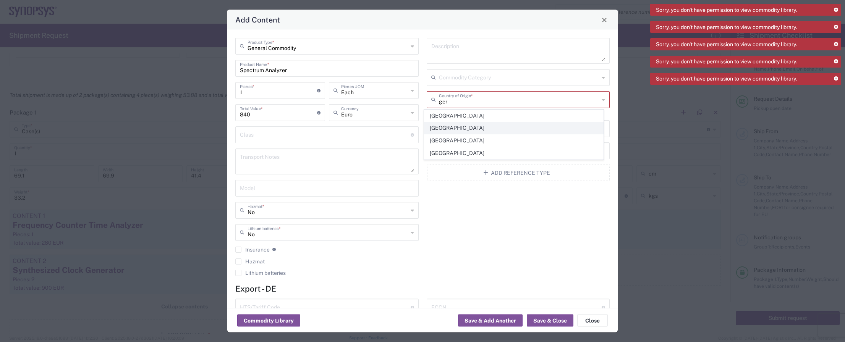
click at [455, 128] on span "[GEOGRAPHIC_DATA]" at bounding box center [513, 128] width 179 height 12
type input "[GEOGRAPHIC_DATA]"
click at [453, 125] on input "text" at bounding box center [518, 121] width 174 height 13
type input "100213"
click at [551, 323] on button "Save & Close" at bounding box center [550, 321] width 47 height 12
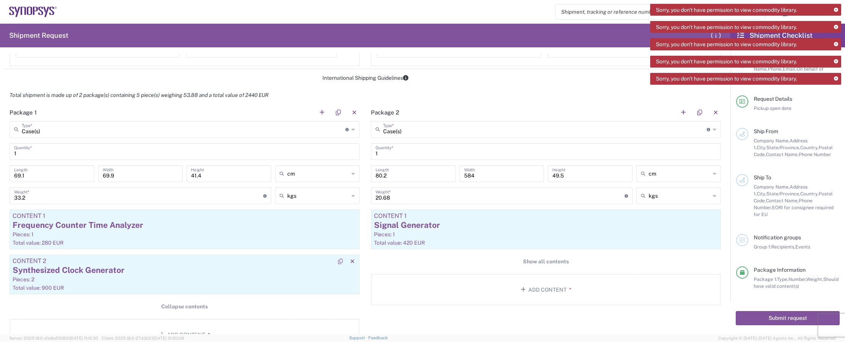
click at [145, 268] on div "Synthesized Clock Generator" at bounding box center [185, 270] width 344 height 11
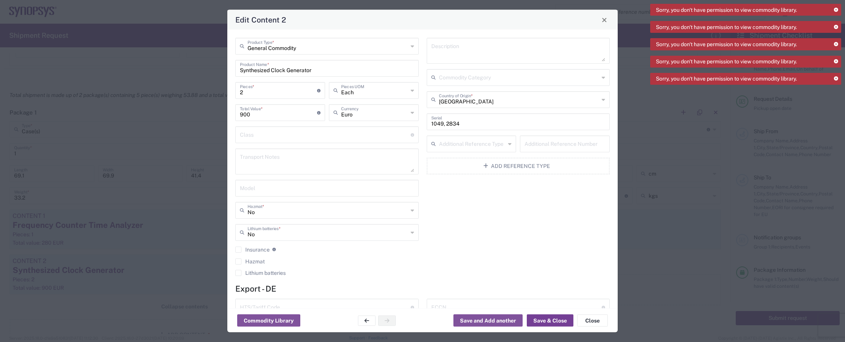
click at [549, 323] on button "Save & Close" at bounding box center [550, 321] width 47 height 12
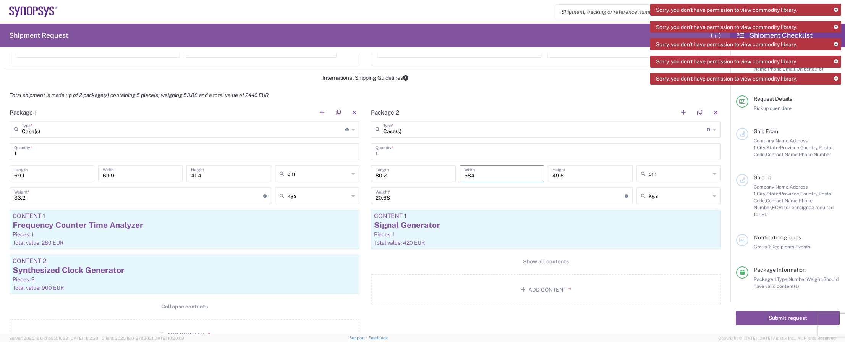
drag, startPoint x: 479, startPoint y: 178, endPoint x: 461, endPoint y: 173, distance: 19.4
click at [464, 173] on input "584" at bounding box center [502, 173] width 76 height 13
type input "58.4"
click at [381, 175] on input "80.2" at bounding box center [413, 173] width 76 height 13
drag, startPoint x: 552, startPoint y: 175, endPoint x: 562, endPoint y: 145, distance: 31.3
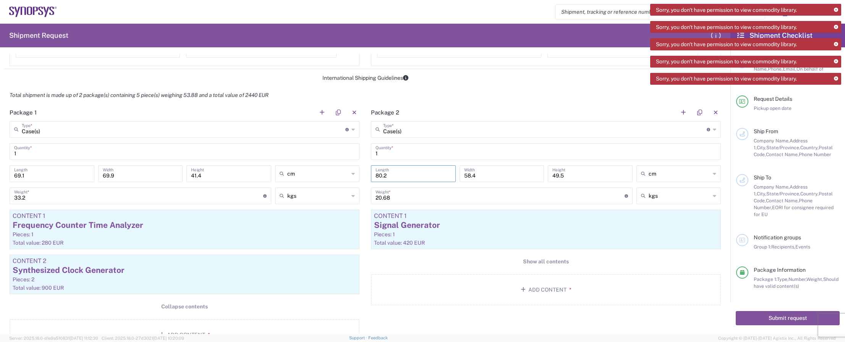
click at [553, 174] on input "49.5" at bounding box center [590, 173] width 76 height 13
drag, startPoint x: 389, startPoint y: 195, endPoint x: 338, endPoint y: 183, distance: 52.5
click at [338, 185] on div "Package 1 Case(s) Type * Material used to package goods Case(s) 1 Quantity * 69…" at bounding box center [365, 230] width 723 height 252
type input "45"
type input "45.6"
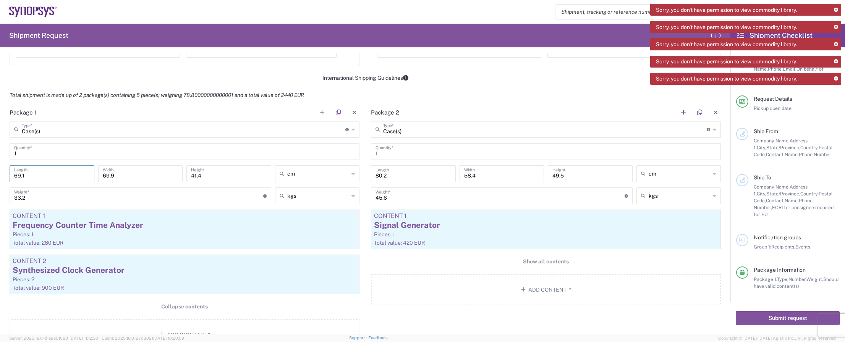
click at [21, 173] on input "69.1" at bounding box center [52, 173] width 76 height 13
type input "69.1"
click at [107, 174] on input "69.9" at bounding box center [141, 173] width 76 height 13
type input "69.9"
click at [196, 175] on input "41.4" at bounding box center [229, 173] width 76 height 13
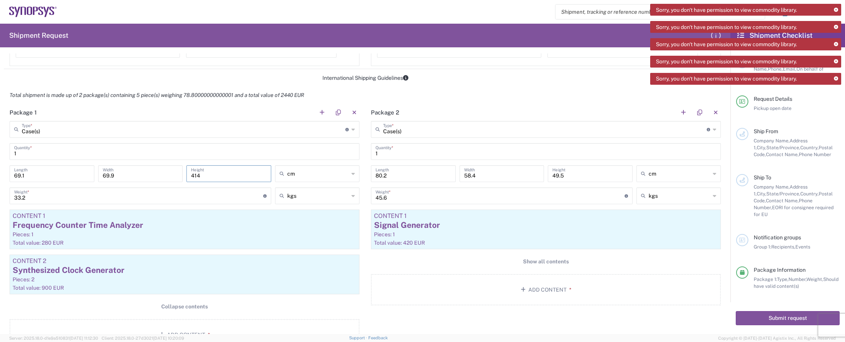
type input "41.4"
click at [23, 196] on input "33.2" at bounding box center [138, 195] width 249 height 13
type input "33.2"
click at [442, 261] on button "Show all contents" at bounding box center [546, 262] width 350 height 14
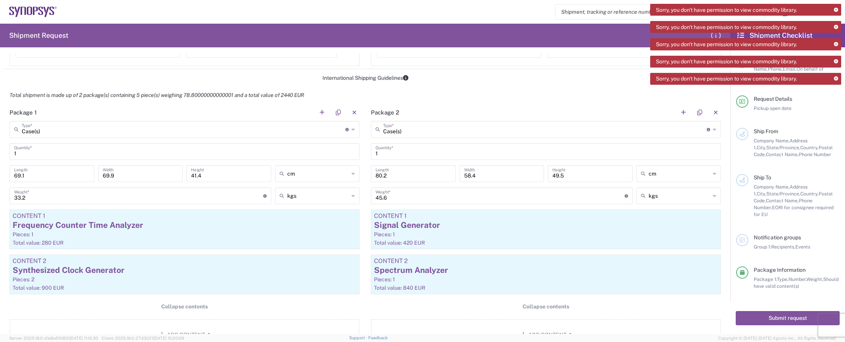
scroll to position [687, 0]
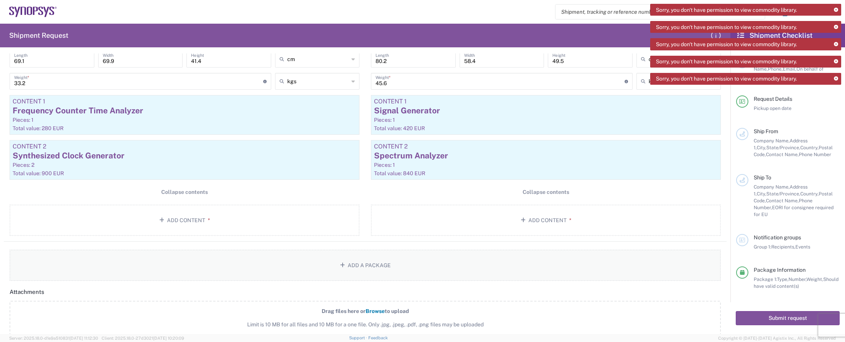
click at [387, 261] on button "Add a Package" at bounding box center [365, 265] width 711 height 31
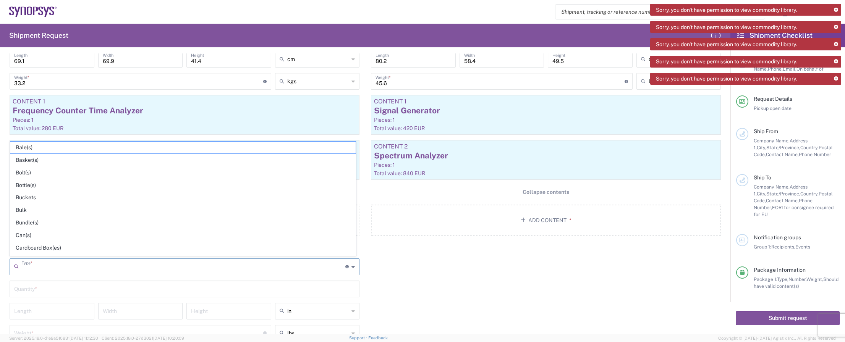
click at [111, 266] on input "text" at bounding box center [184, 266] width 324 height 13
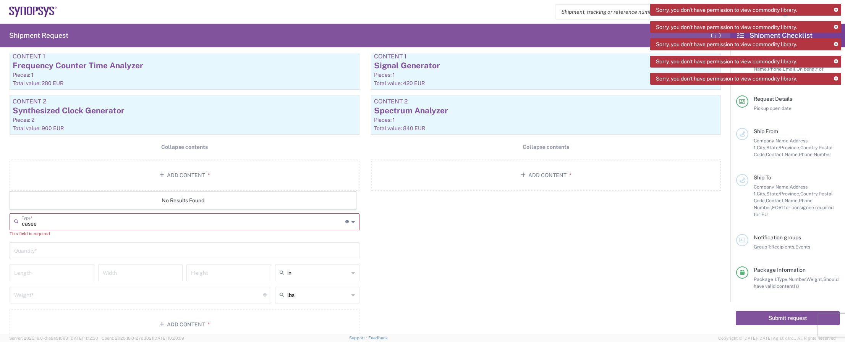
scroll to position [802, 0]
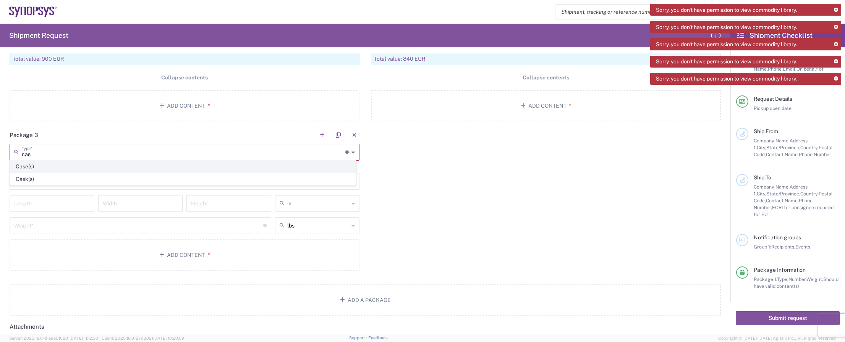
click at [47, 165] on span "Case(s)" at bounding box center [182, 167] width 345 height 12
type input "Case(s)"
click at [65, 176] on input "text" at bounding box center [184, 173] width 341 height 13
type input "1"
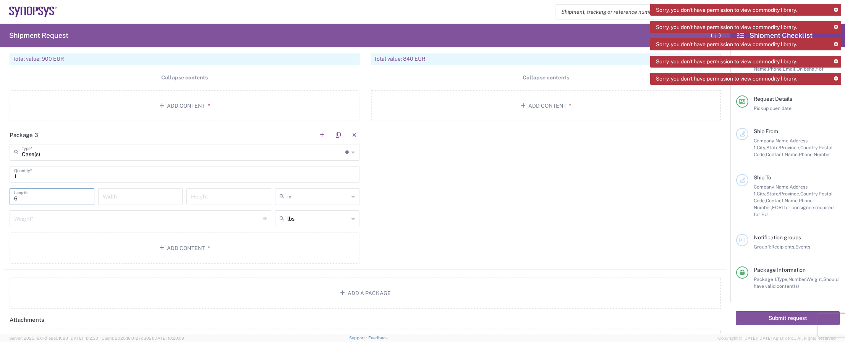
type input "69"
type input "69.1"
type input "69"
type input "69.9"
type input "41"
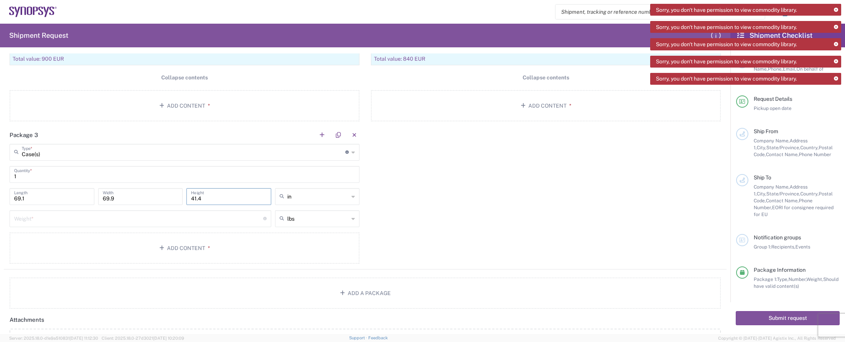
type input "41.4"
click at [304, 197] on input "in" at bounding box center [318, 197] width 62 height 12
click at [297, 218] on span "cm" at bounding box center [314, 224] width 82 height 12
type input "175.51"
type input "177.55"
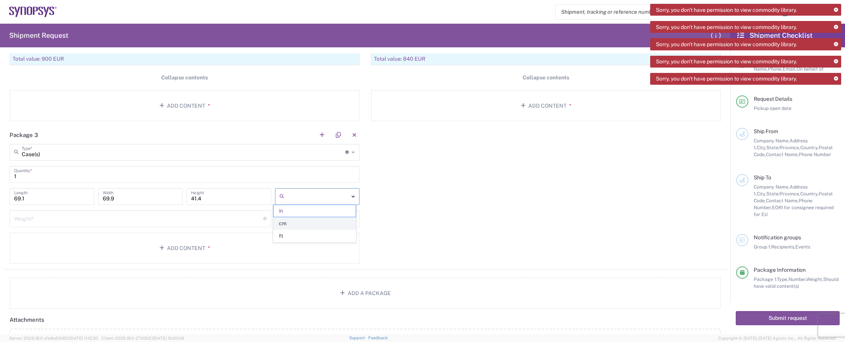
type input "105.16"
type input "cm"
drag, startPoint x: 47, startPoint y: 195, endPoint x: -8, endPoint y: 182, distance: 55.9
click at [0, 182] on html "Sorry, you don't have permission to view commodity library. Sorry, you don't ha…" at bounding box center [422, 171] width 845 height 342
type input "69"
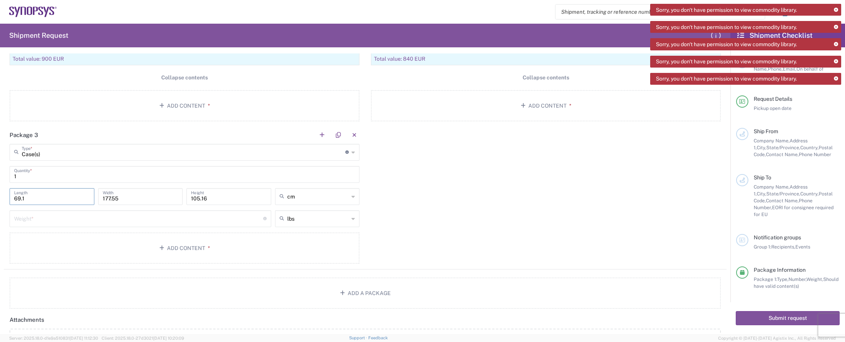
type input "69.1"
type input "69"
type input "69.9"
type input "41"
type input "41.4"
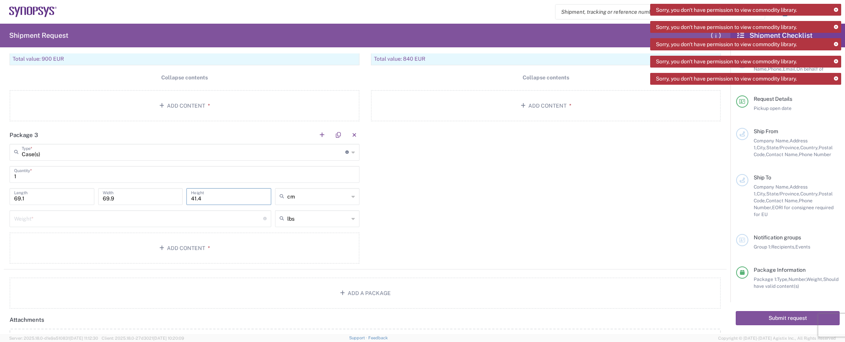
type input "cm"
type input "26"
type input "26.6"
click at [290, 216] on input "text" at bounding box center [318, 219] width 62 height 12
click at [293, 243] on span "kgs" at bounding box center [314, 246] width 82 height 12
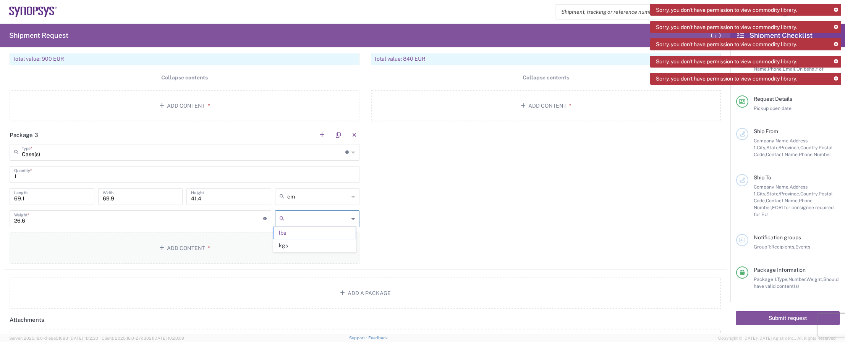
type input "12.07"
type input "kgs"
drag, startPoint x: 65, startPoint y: 218, endPoint x: -18, endPoint y: 218, distance: 82.5
click at [0, 218] on html "Sorry, you don't have permission to view commodity library. Sorry, you don't ha…" at bounding box center [422, 171] width 845 height 342
type input "26"
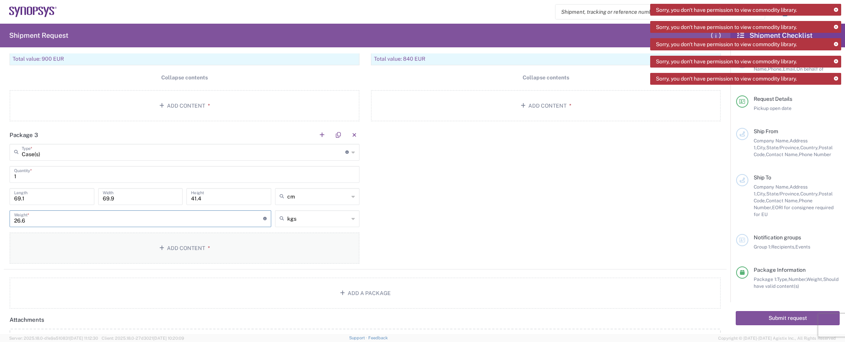
type input "26.6"
click at [194, 247] on button "Add Content *" at bounding box center [185, 248] width 350 height 31
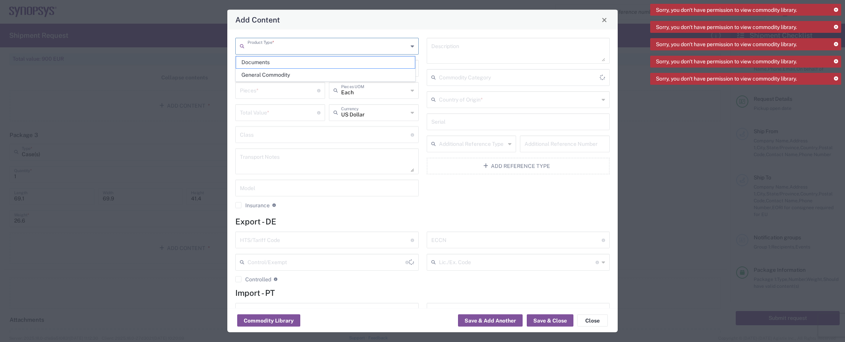
click at [285, 49] on input "text" at bounding box center [327, 45] width 160 height 13
click at [275, 71] on span "General Commodity" at bounding box center [325, 75] width 179 height 12
type input "General Commodity"
click at [275, 71] on input "text" at bounding box center [327, 67] width 174 height 13
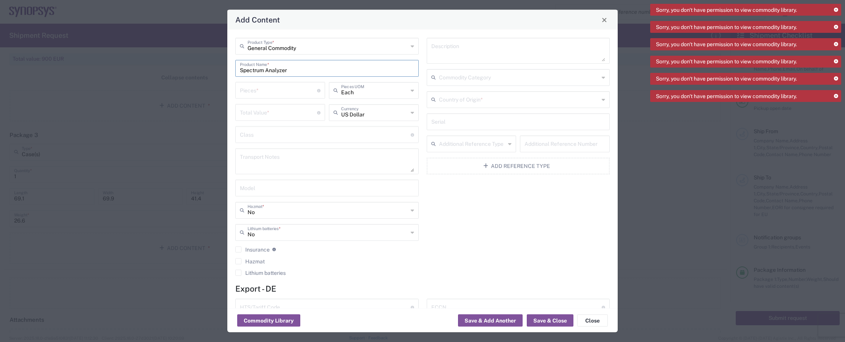
type input "Spectrum Analyzer"
type input "1"
click at [341, 89] on input "text" at bounding box center [374, 89] width 67 height 13
click at [346, 107] on span "Each" at bounding box center [371, 107] width 87 height 12
click at [357, 90] on input "text" at bounding box center [374, 89] width 67 height 13
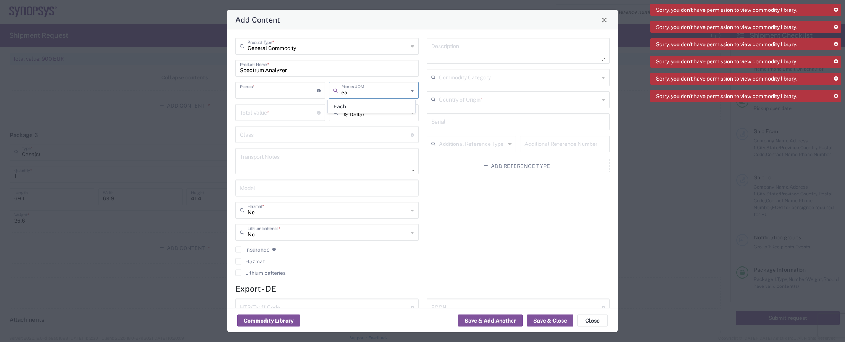
click at [357, 107] on span "Each" at bounding box center [371, 107] width 87 height 12
type input "Each"
click at [276, 116] on input "number" at bounding box center [278, 111] width 77 height 13
type input "840"
click at [349, 111] on input "text" at bounding box center [374, 111] width 67 height 13
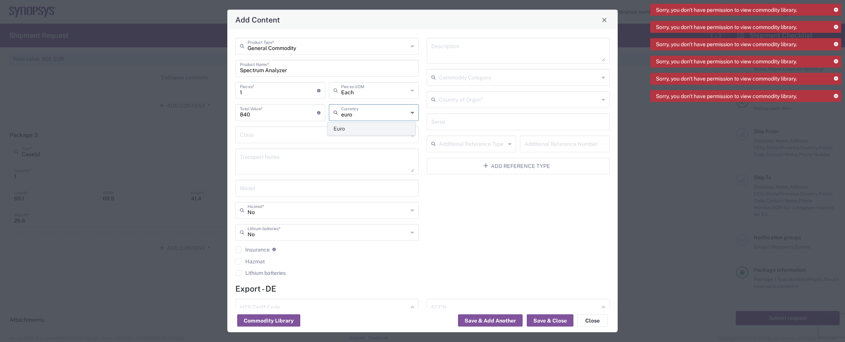
click at [350, 125] on span "Euro" at bounding box center [371, 129] width 87 height 12
type input "Euro"
click at [487, 100] on input "text" at bounding box center [519, 98] width 160 height 13
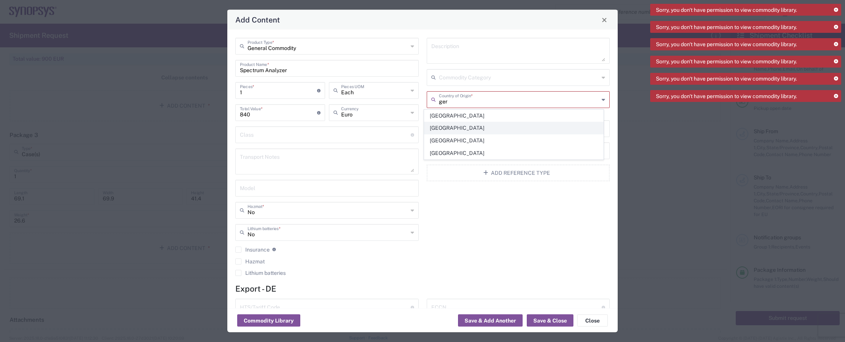
click at [458, 127] on span "[GEOGRAPHIC_DATA]" at bounding box center [513, 128] width 179 height 12
type input "[GEOGRAPHIC_DATA]"
click at [451, 124] on input "text" at bounding box center [518, 121] width 174 height 13
type input "200642"
click at [553, 322] on button "Save & Close" at bounding box center [550, 321] width 47 height 12
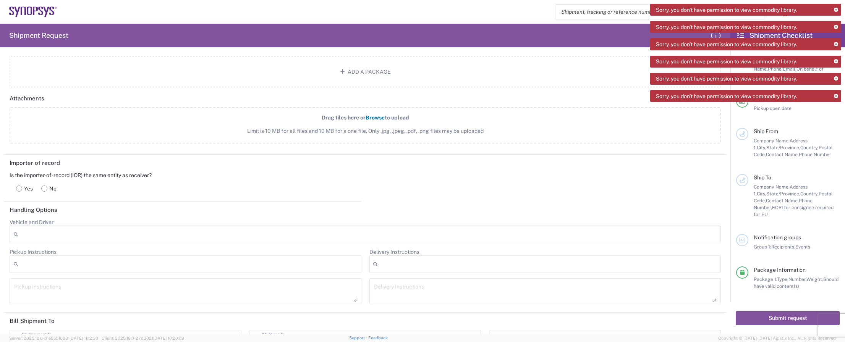
scroll to position [1069, 0]
click at [19, 185] on rect at bounding box center [19, 188] width 6 height 6
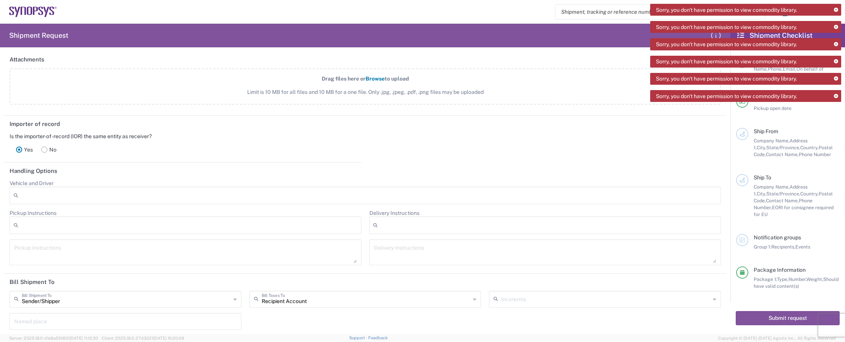
scroll to position [1146, 0]
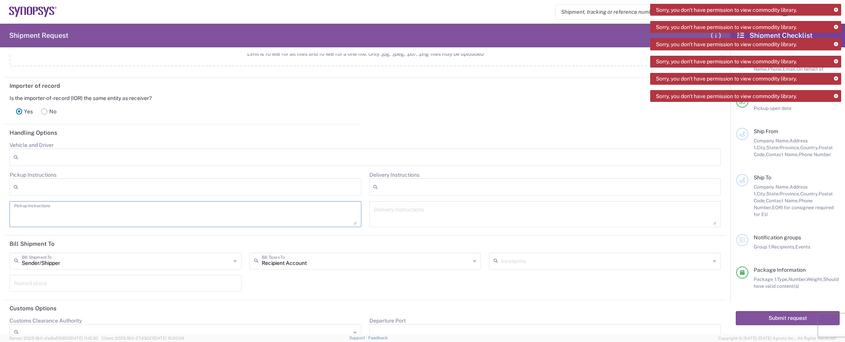
click at [69, 209] on textarea at bounding box center [185, 214] width 343 height 21
type textarea "DE-39002944"
click at [392, 212] on textarea at bounding box center [545, 214] width 343 height 21
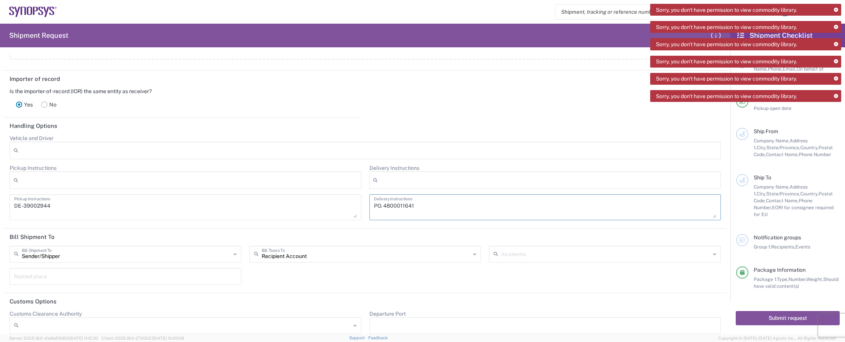
scroll to position [1157, 0]
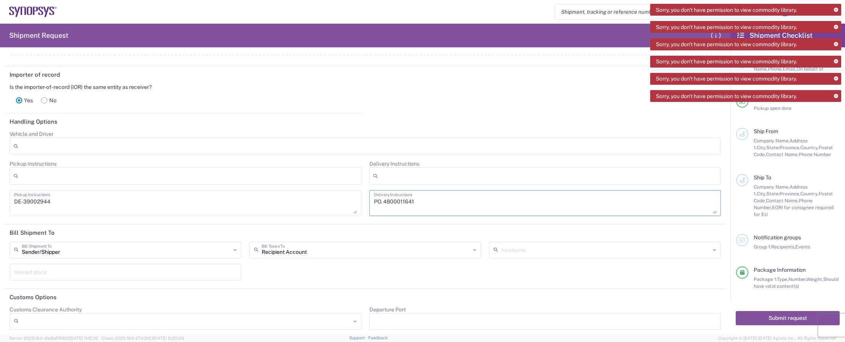
type textarea "PO. 4800011641"
click at [53, 248] on input "text" at bounding box center [126, 249] width 209 height 13
click at [48, 272] on span "Recipient Account" at bounding box center [124, 276] width 228 height 12
type input "Recipient Account"
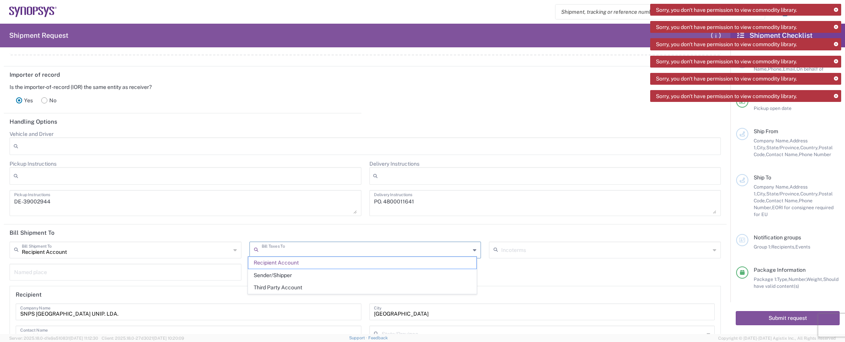
click at [306, 246] on input "text" at bounding box center [366, 249] width 209 height 13
click at [286, 265] on span "Recipient Account" at bounding box center [362, 263] width 228 height 12
click at [512, 244] on input "text" at bounding box center [605, 249] width 209 height 13
type input "E"
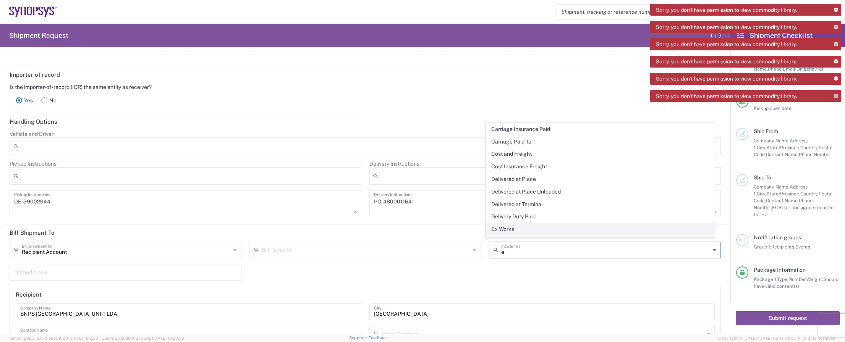
type input "e"
click at [516, 227] on span "Ex Works" at bounding box center [600, 229] width 228 height 12
type input "Recipient Account"
type input "Ex Works"
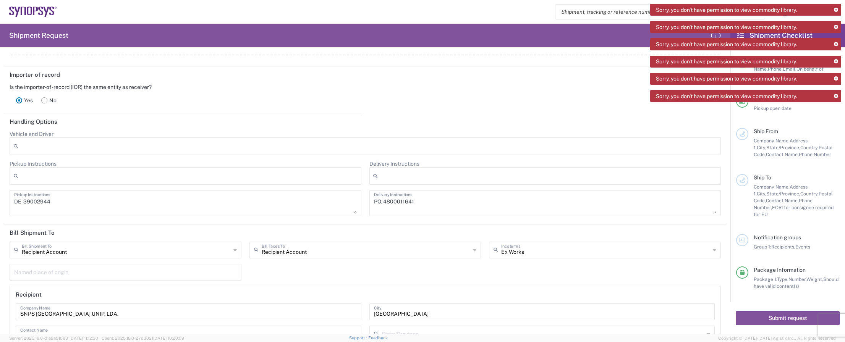
click at [100, 267] on input "text" at bounding box center [125, 271] width 223 height 13
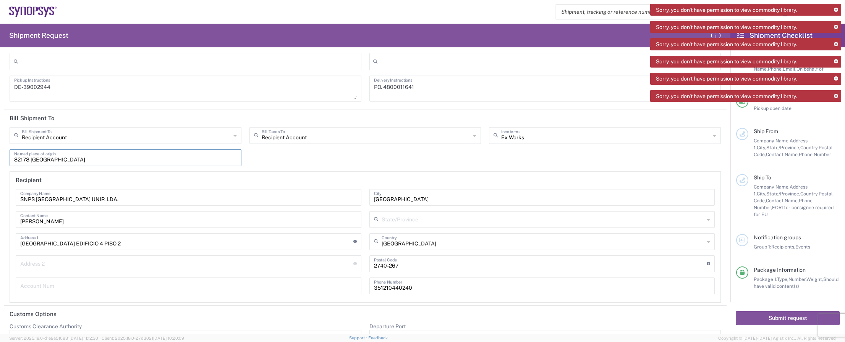
scroll to position [1288, 0]
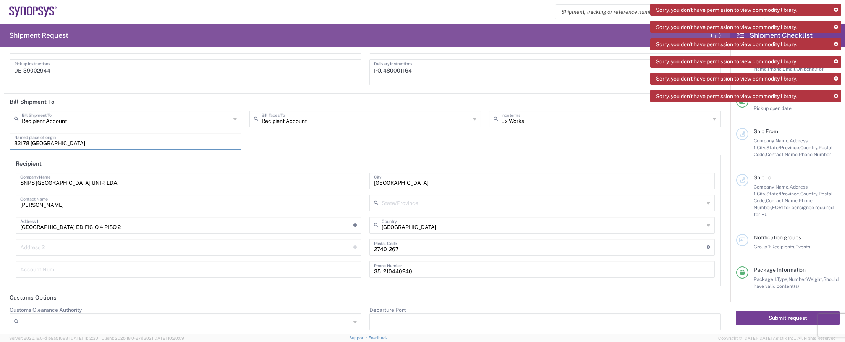
type input "82178 [GEOGRAPHIC_DATA]"
click at [797, 320] on button "Submit request" at bounding box center [788, 318] width 104 height 14
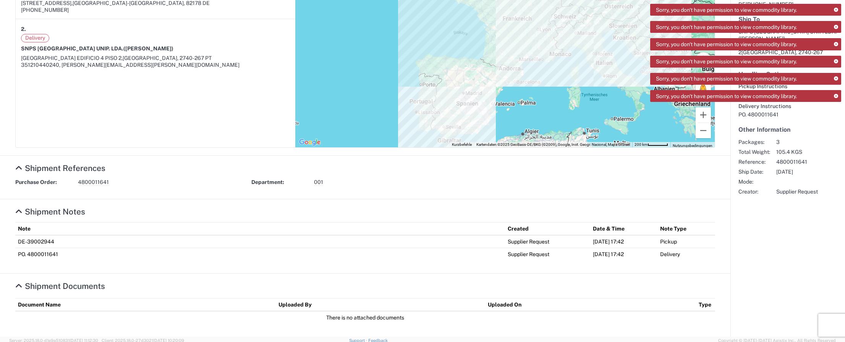
scroll to position [198, 0]
click at [19, 285] on icon at bounding box center [18, 285] width 7 height 8
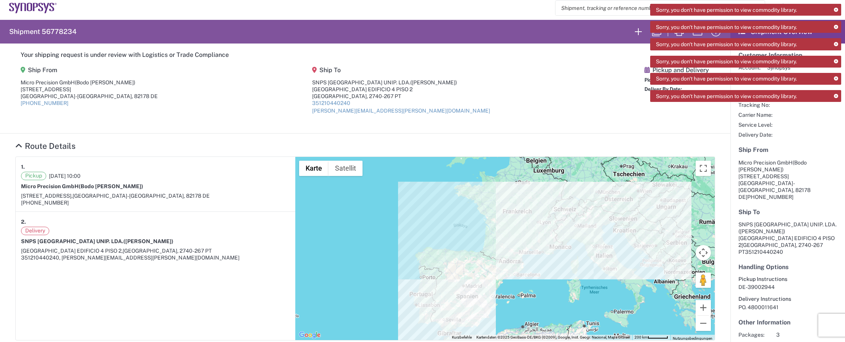
scroll to position [0, 0]
